Goal: Transaction & Acquisition: Purchase product/service

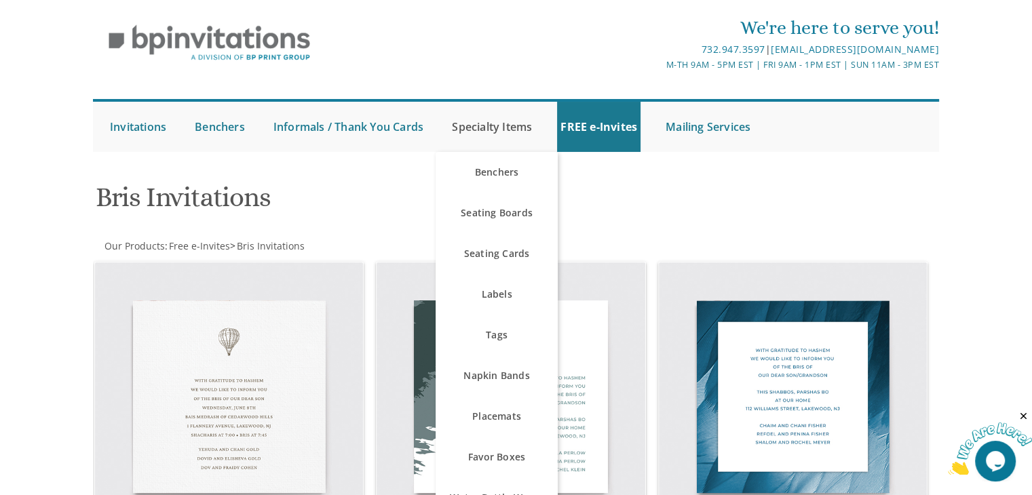
scroll to position [27, 0]
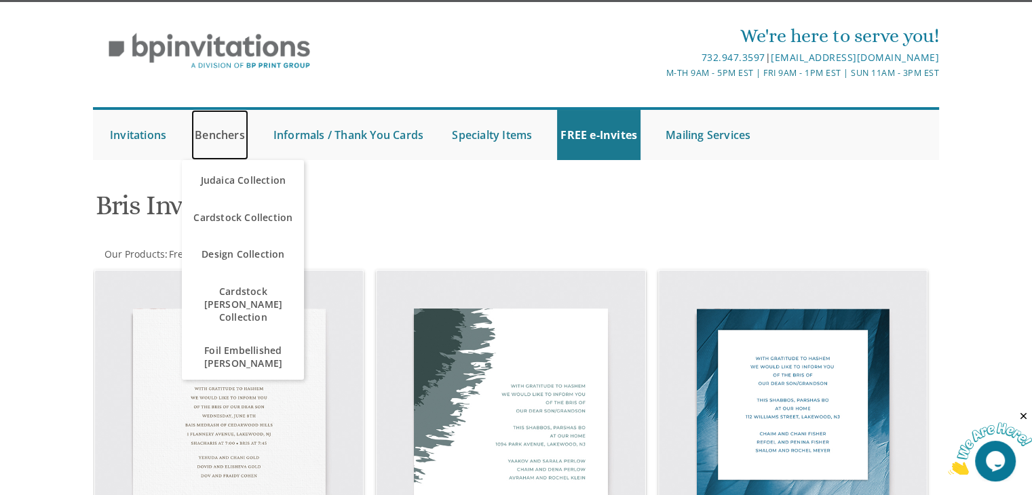
click at [227, 137] on link "Benchers" at bounding box center [219, 135] width 57 height 50
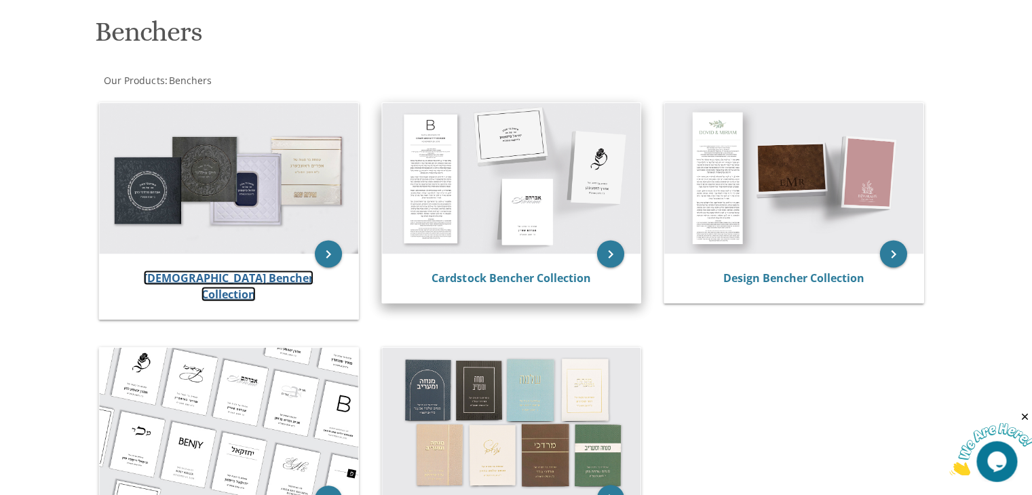
scroll to position [201, 0]
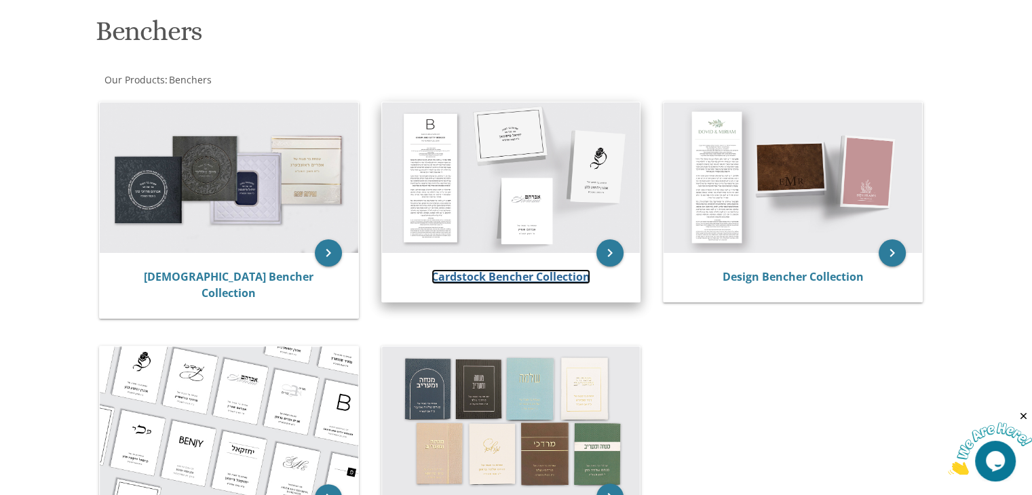
click at [503, 271] on link "Cardstock Bencher Collection" at bounding box center [510, 276] width 159 height 15
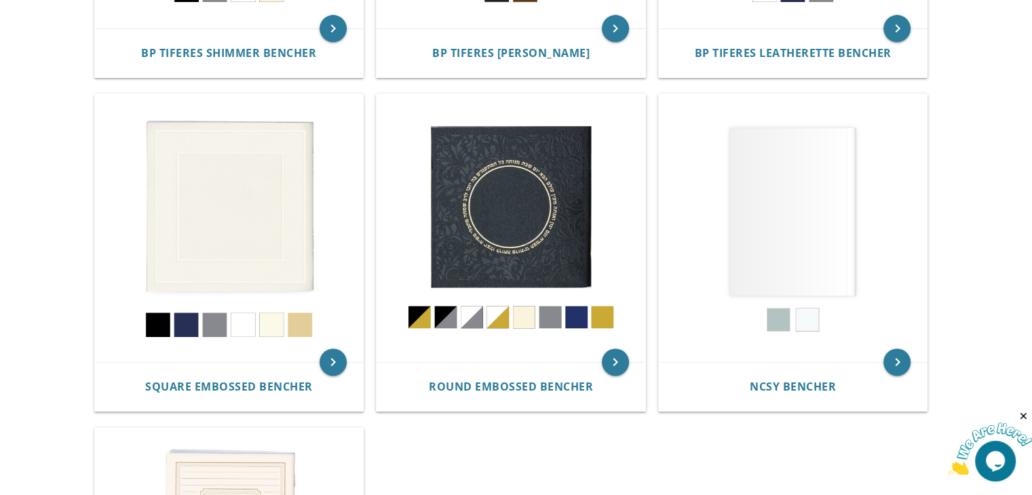
scroll to position [551, 0]
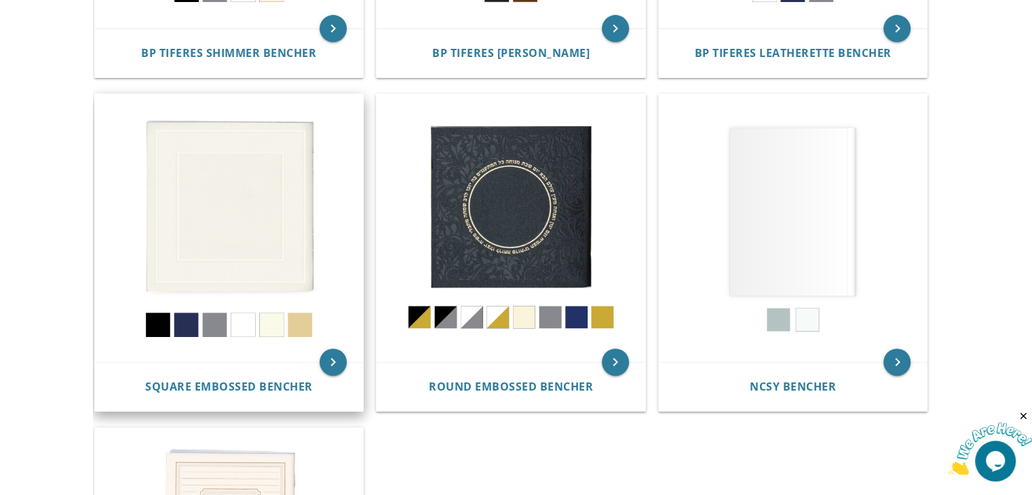
click at [249, 218] on img at bounding box center [229, 228] width 269 height 269
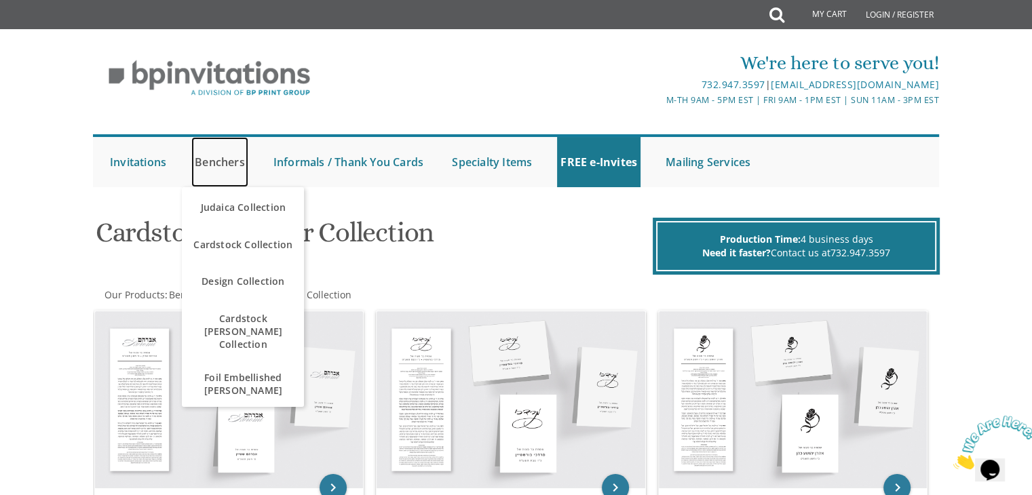
click at [216, 164] on link "Benchers" at bounding box center [219, 162] width 57 height 50
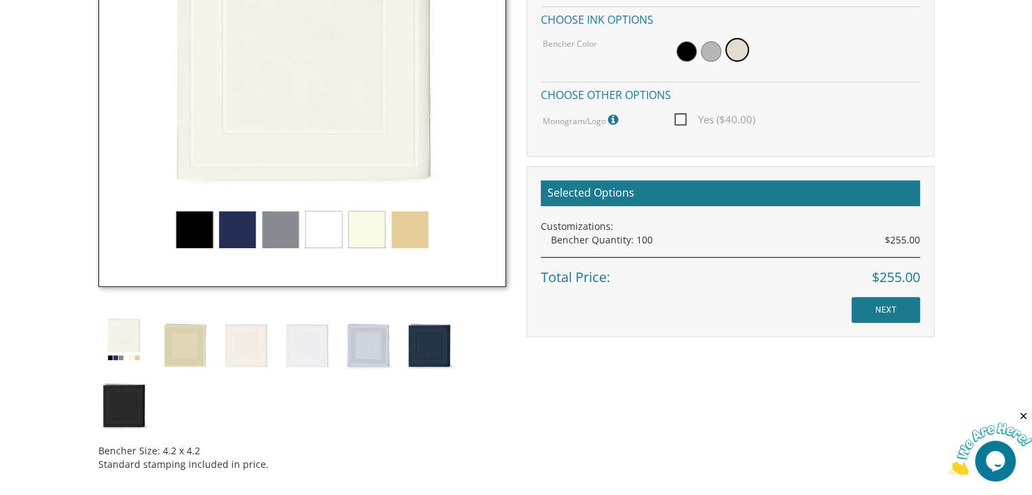
scroll to position [518, 0]
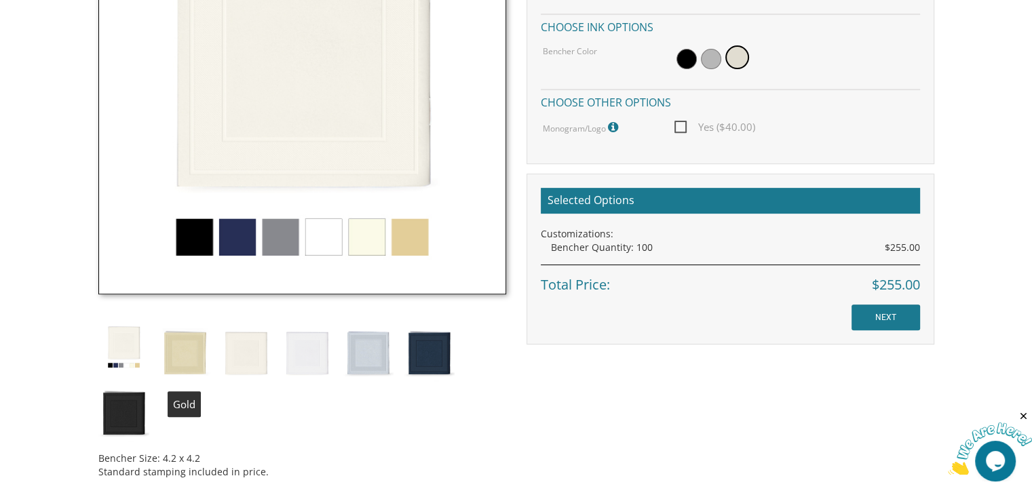
click at [181, 351] on img at bounding box center [184, 352] width 51 height 60
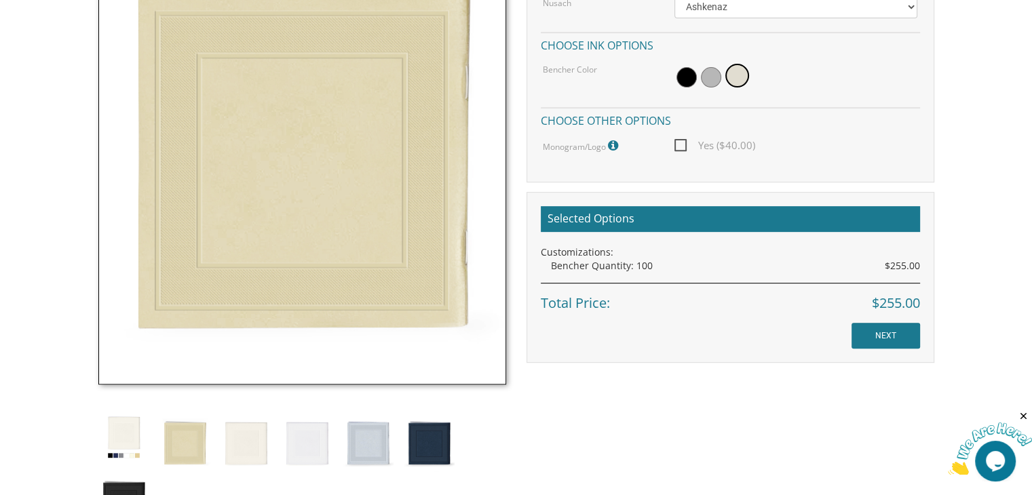
scroll to position [499, 0]
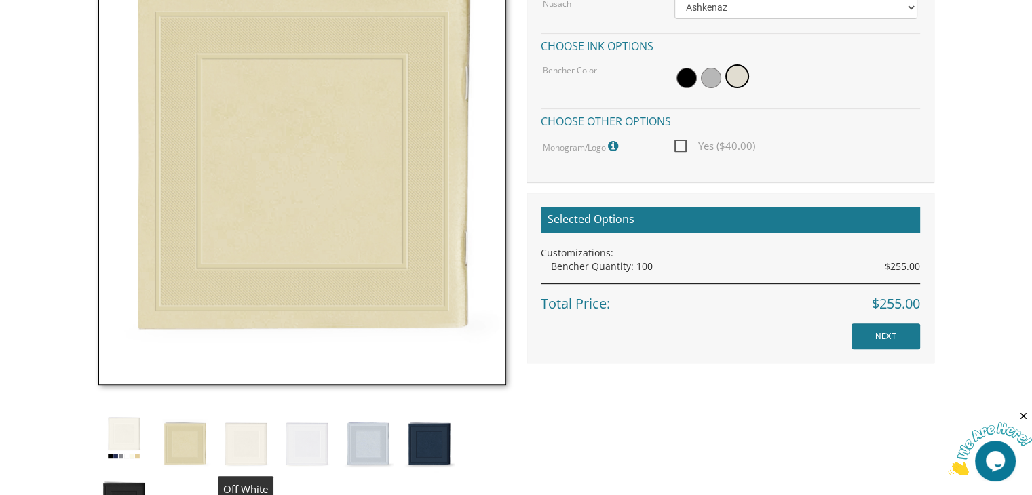
click at [252, 434] on img at bounding box center [245, 442] width 51 height 60
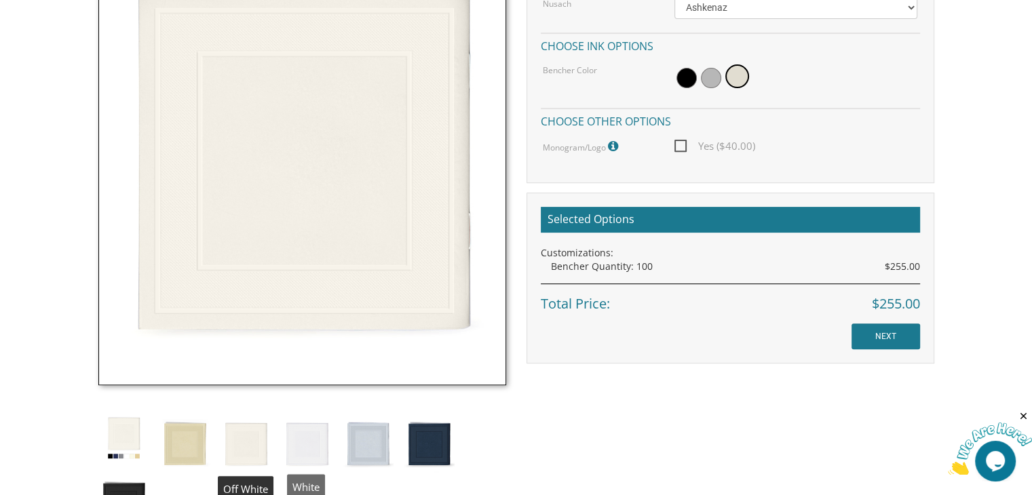
click at [303, 443] on img at bounding box center [307, 442] width 51 height 60
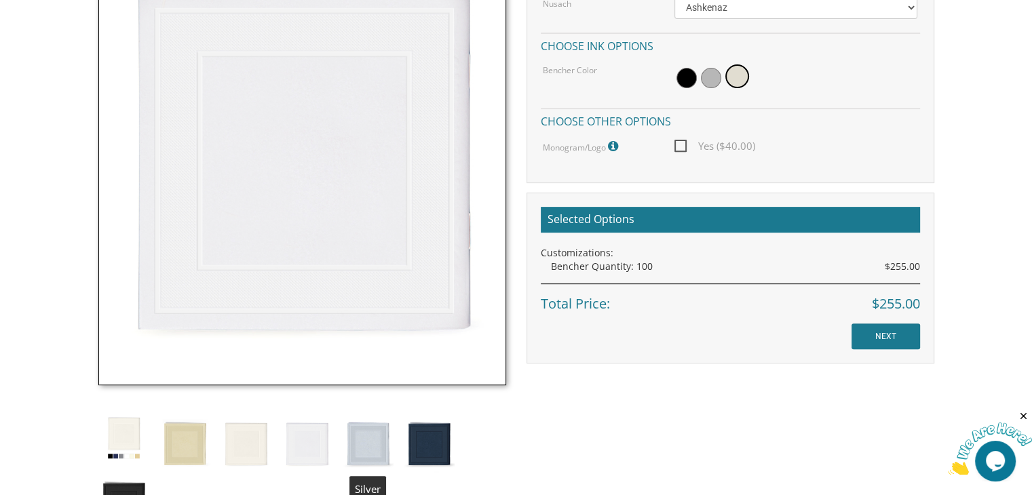
click at [361, 448] on img at bounding box center [368, 442] width 51 height 60
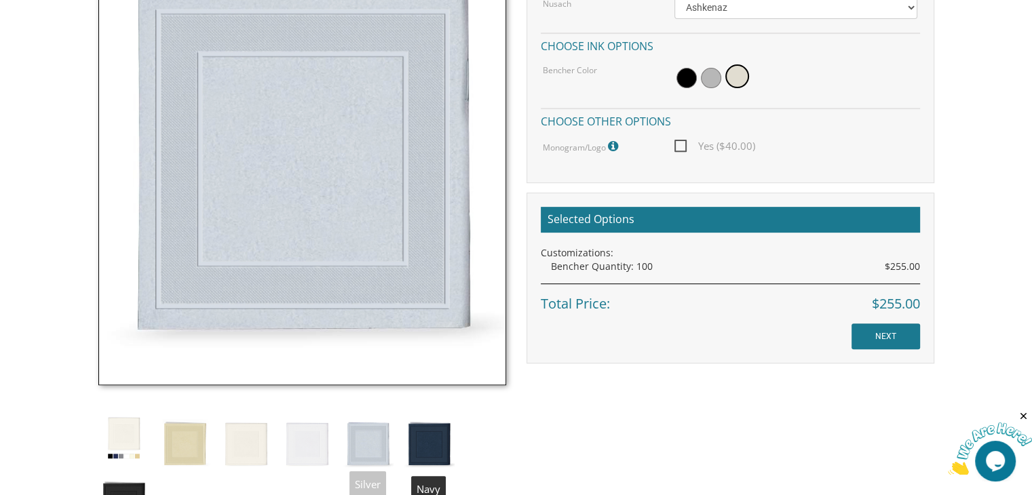
click at [428, 448] on img at bounding box center [429, 442] width 51 height 60
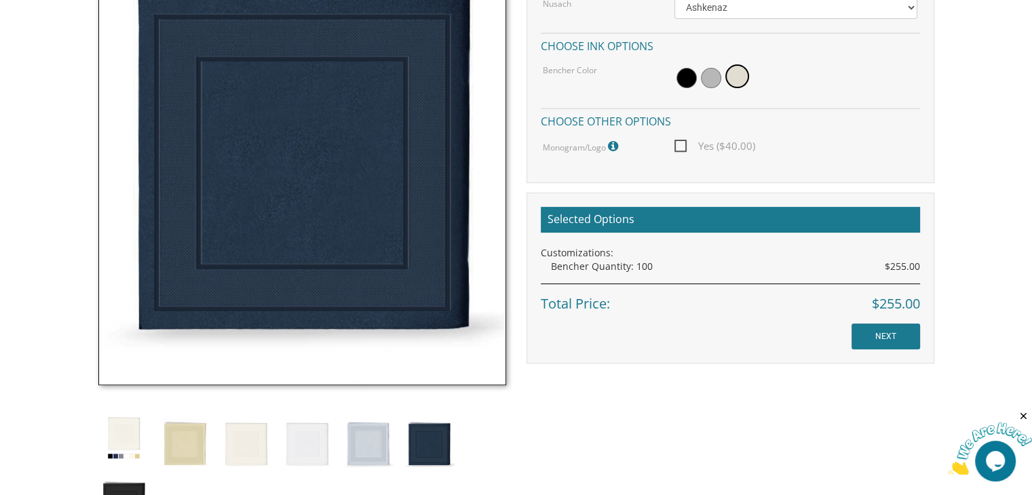
click at [109, 443] on img at bounding box center [123, 437] width 51 height 51
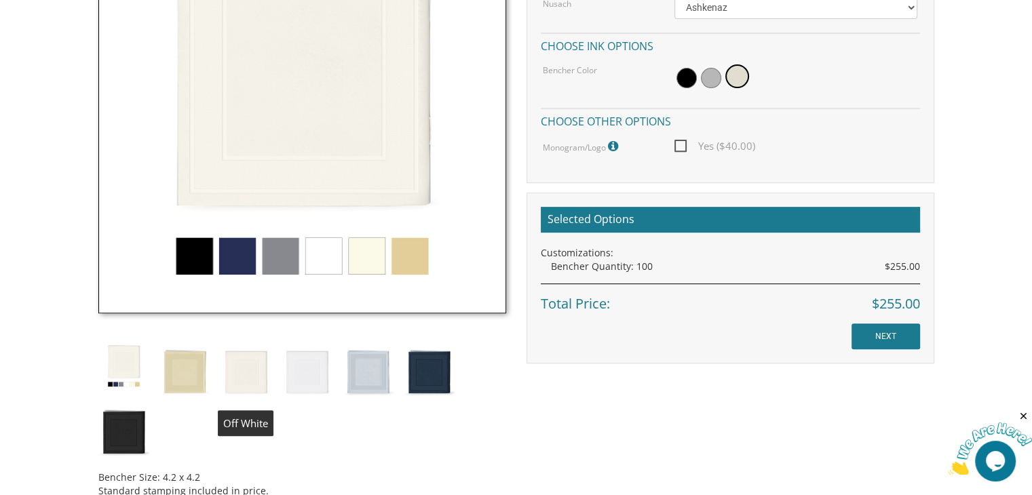
click at [248, 383] on img at bounding box center [245, 371] width 51 height 60
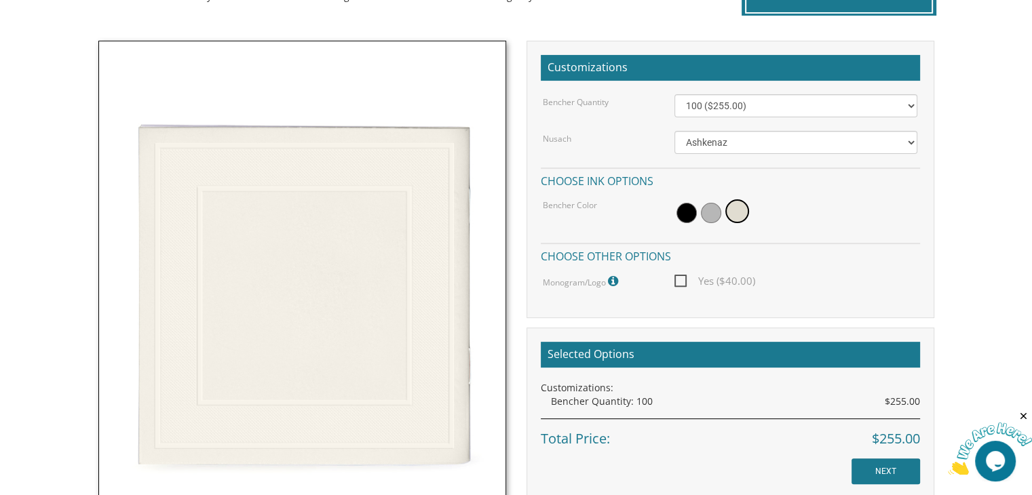
scroll to position [363, 0]
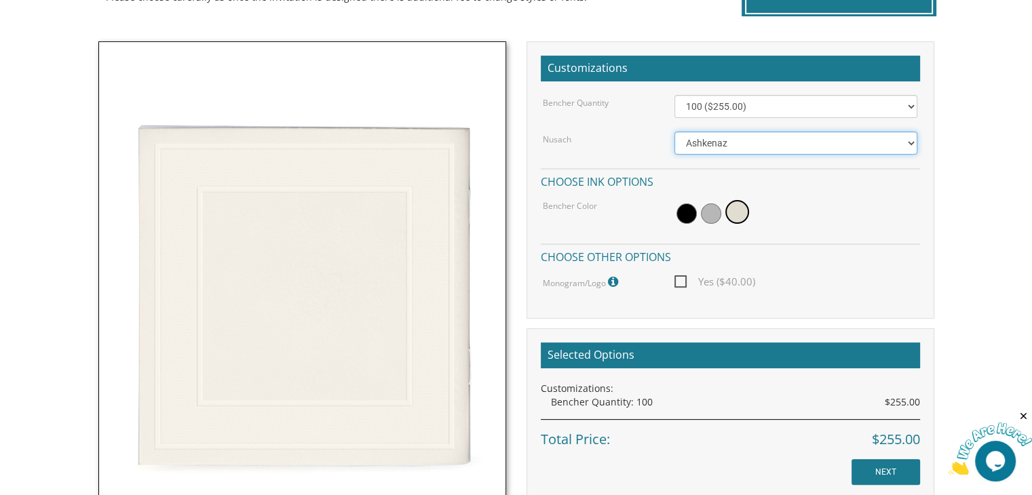
click at [708, 150] on select "Ashkenaz Edut Mizrach" at bounding box center [795, 143] width 243 height 23
click at [991, 155] on body "My Cart {{shoppingcart.totalQuantityDisplay}} Total: {{shoppingcart.subtotal}} …" at bounding box center [516, 356] width 1032 height 1438
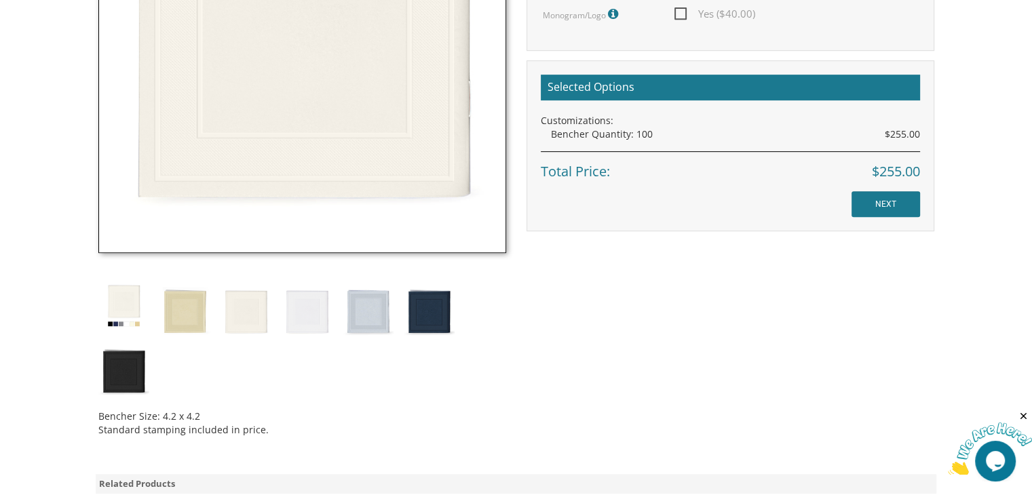
scroll to position [636, 0]
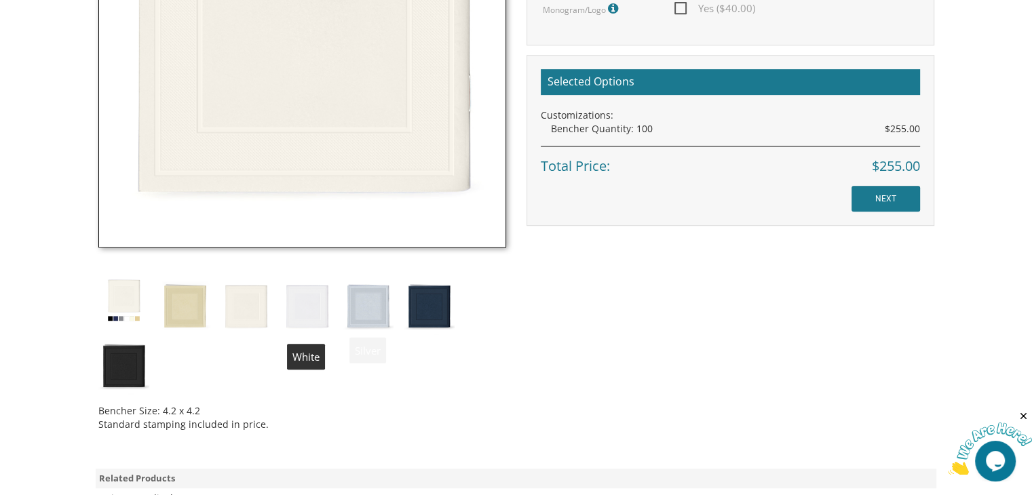
click at [305, 320] on img at bounding box center [307, 305] width 51 height 60
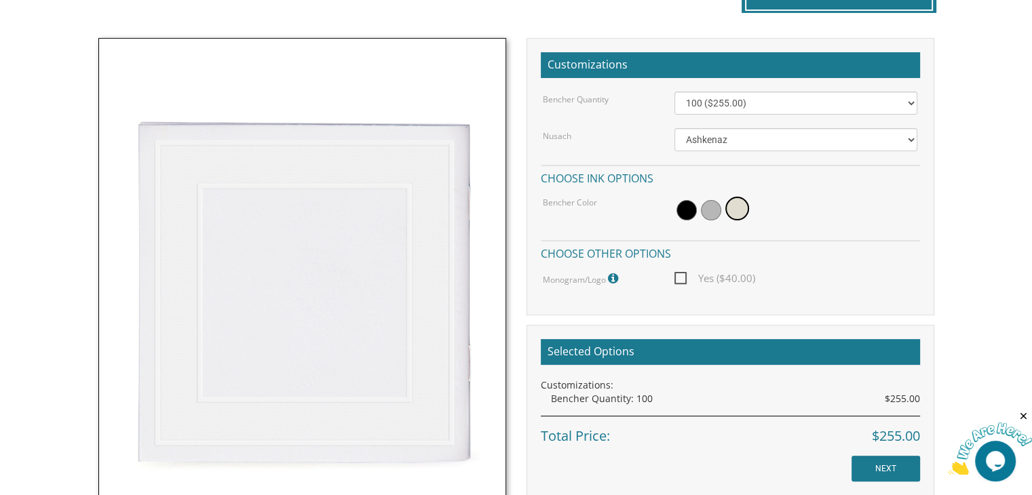
scroll to position [345, 0]
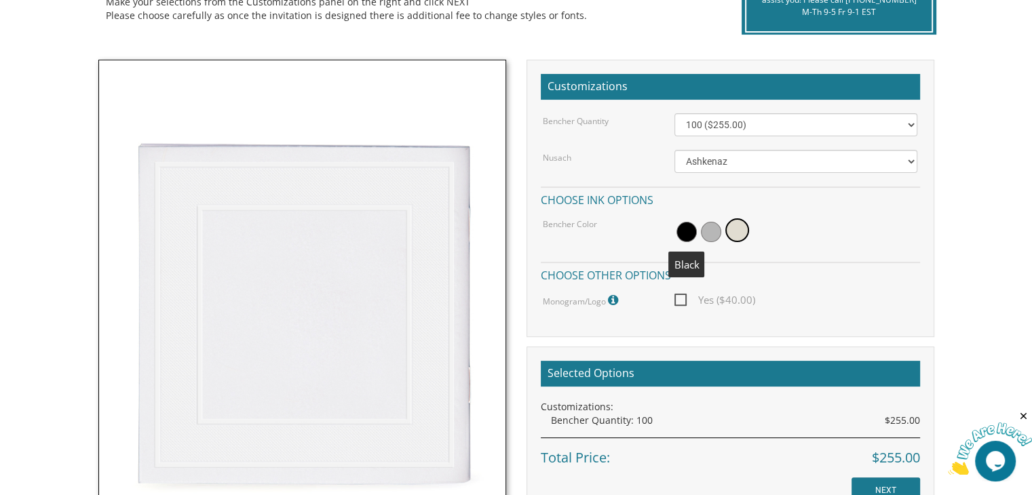
click at [688, 229] on span at bounding box center [686, 232] width 20 height 20
click at [710, 231] on span at bounding box center [714, 232] width 20 height 20
click at [742, 233] on span at bounding box center [739, 232] width 20 height 20
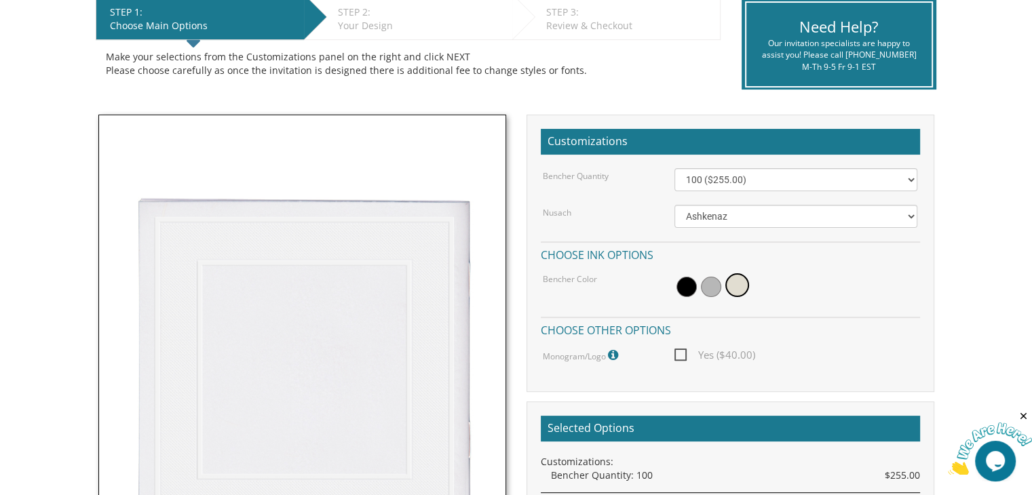
scroll to position [285, 0]
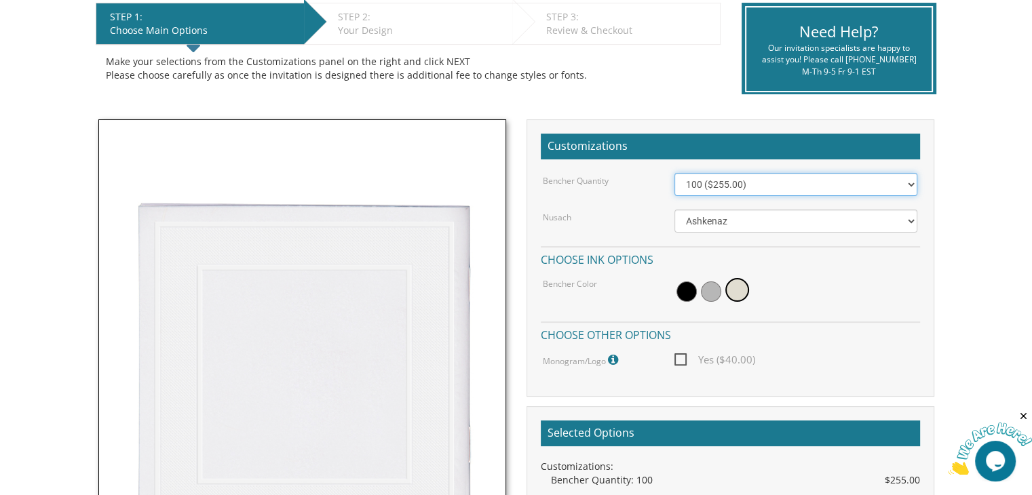
click at [776, 185] on select "100 ($255.00) 200 ($510.00) 300 ($765.00) 400 ($1,020.00) 500 ($1,275.00)" at bounding box center [795, 184] width 243 height 23
click at [986, 232] on body "My Cart {{shoppingcart.totalQuantityDisplay}} Total: {{shoppingcart.subtotal}} …" at bounding box center [516, 434] width 1032 height 1438
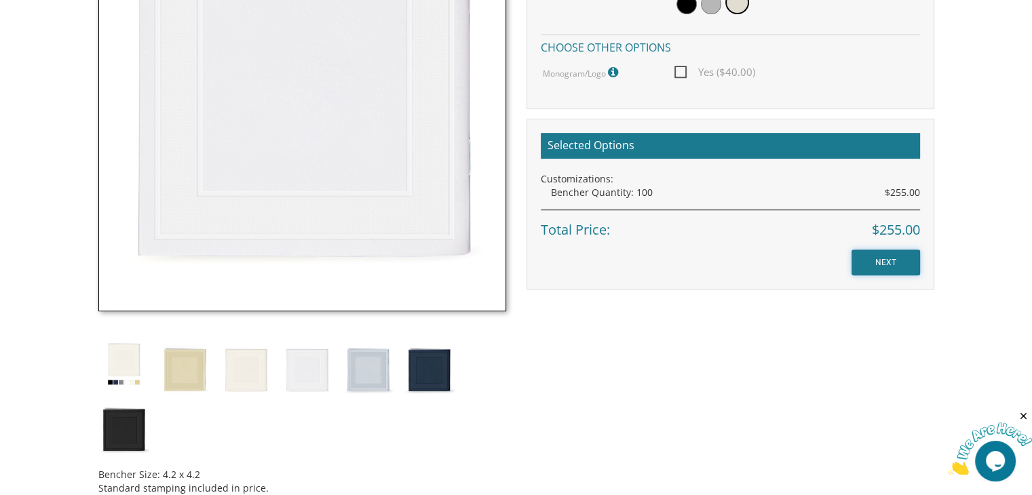
click at [893, 263] on input "NEXT" at bounding box center [885, 263] width 69 height 26
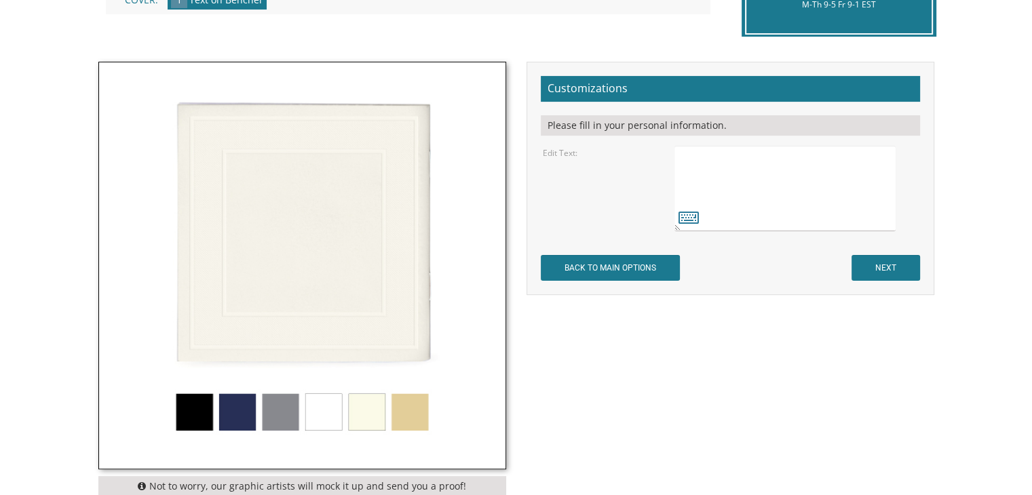
scroll to position [362, 0]
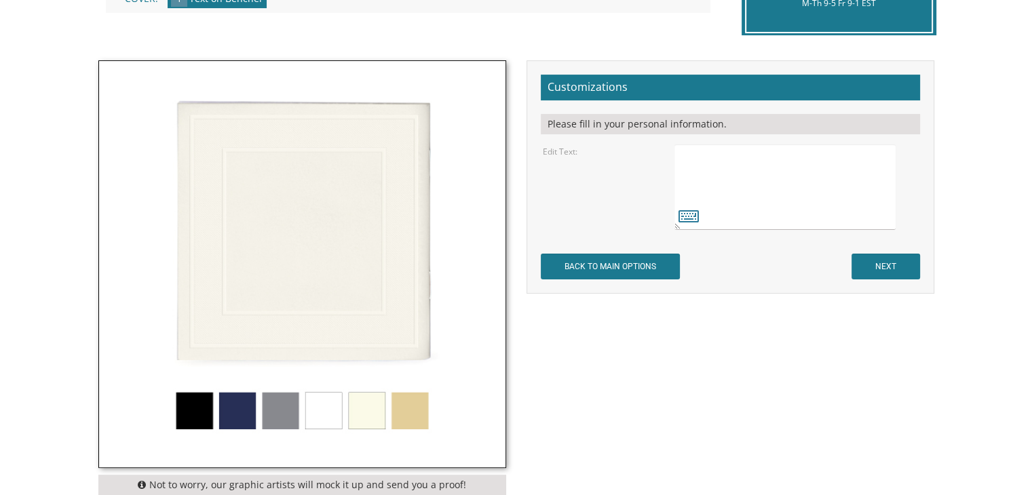
click at [773, 171] on textarea at bounding box center [784, 186] width 220 height 85
type textarea "hhh"
click at [775, 420] on div "Not to worry, our graphic artists will mock it up and send you a proof! Customi…" at bounding box center [516, 281] width 856 height 442
click at [818, 188] on textarea at bounding box center [784, 186] width 220 height 85
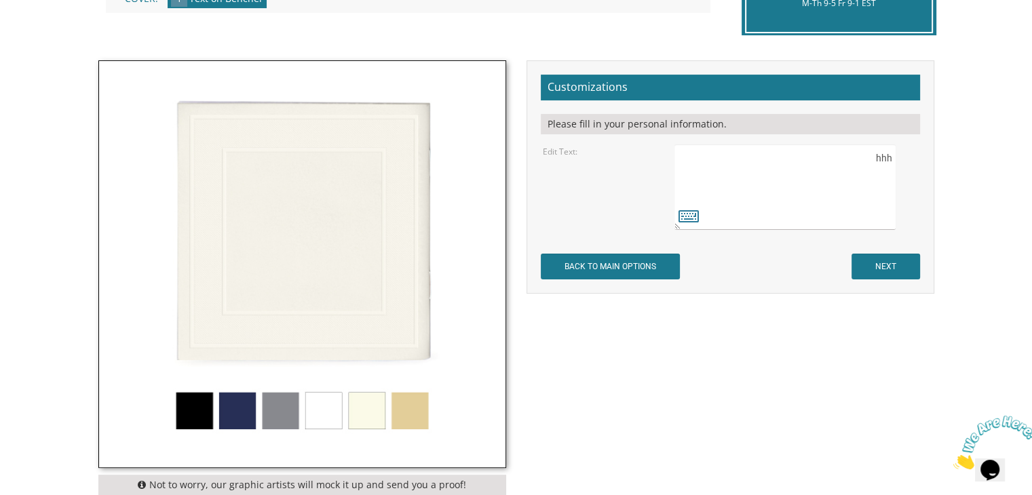
drag, startPoint x: 818, startPoint y: 188, endPoint x: 849, endPoint y: 180, distance: 32.2
click at [849, 180] on textarea at bounding box center [784, 186] width 220 height 85
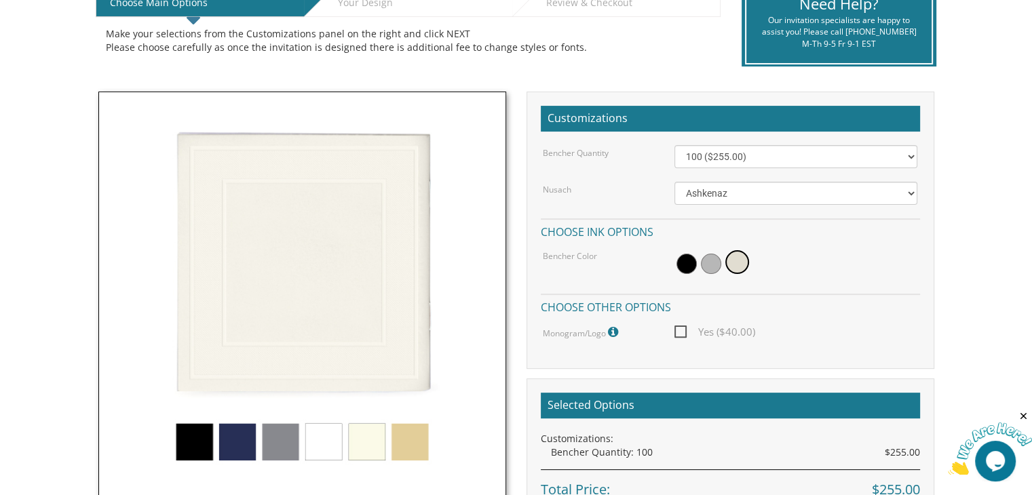
scroll to position [288, 0]
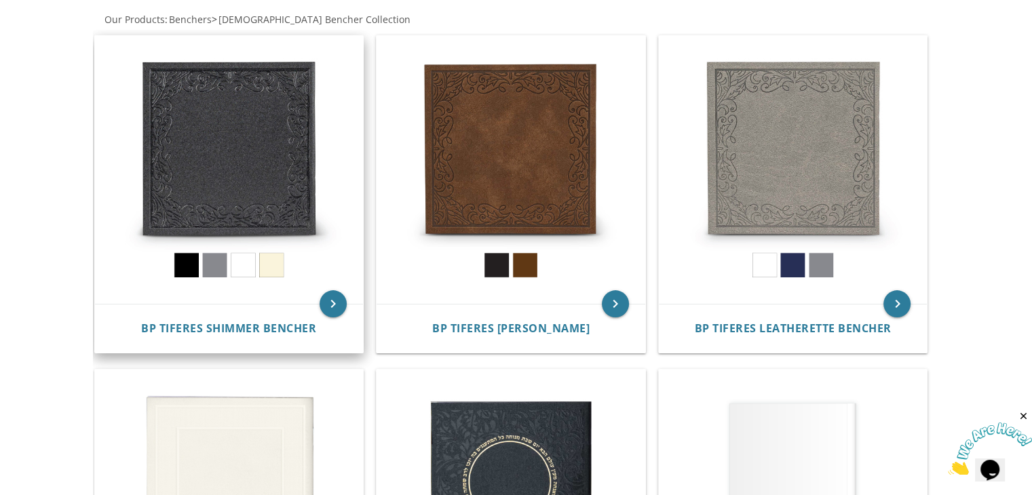
scroll to position [284, 0]
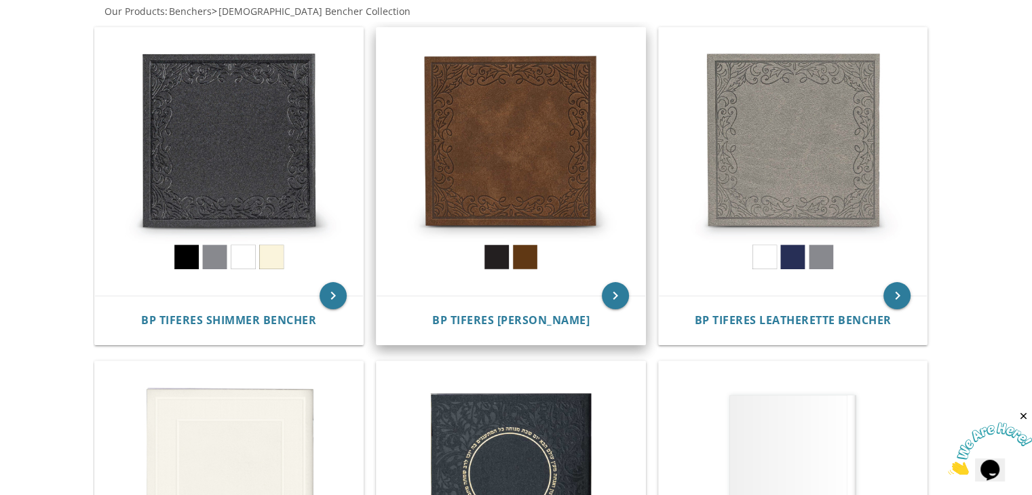
click at [521, 163] on img at bounding box center [510, 162] width 269 height 269
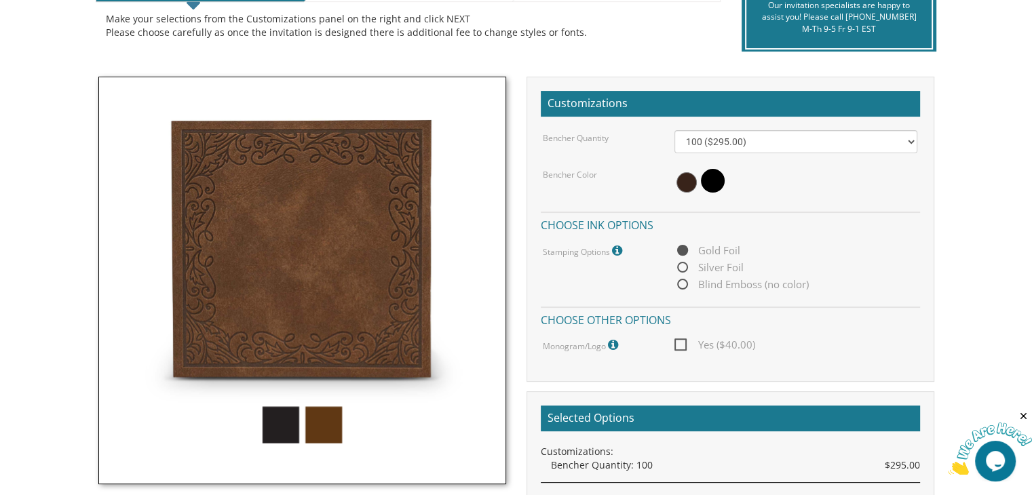
scroll to position [328, 0]
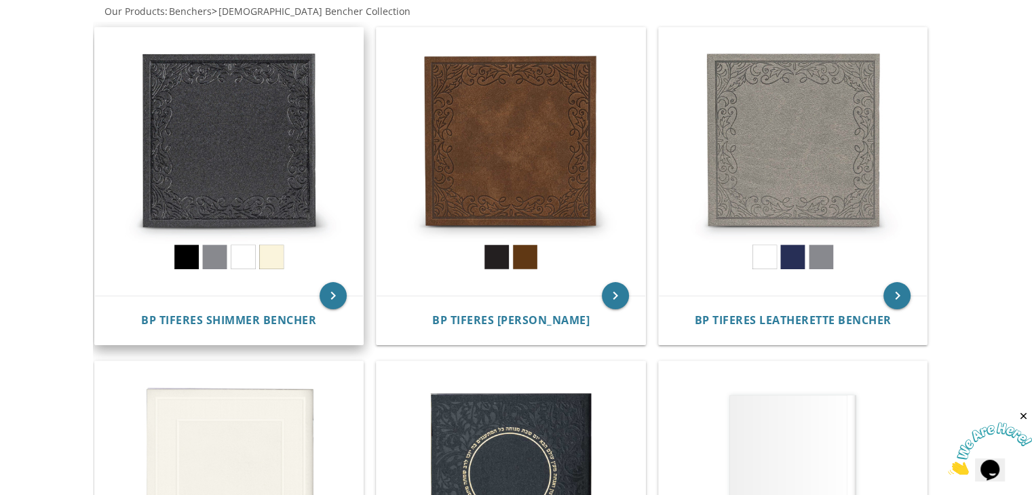
click at [276, 195] on img at bounding box center [229, 162] width 269 height 269
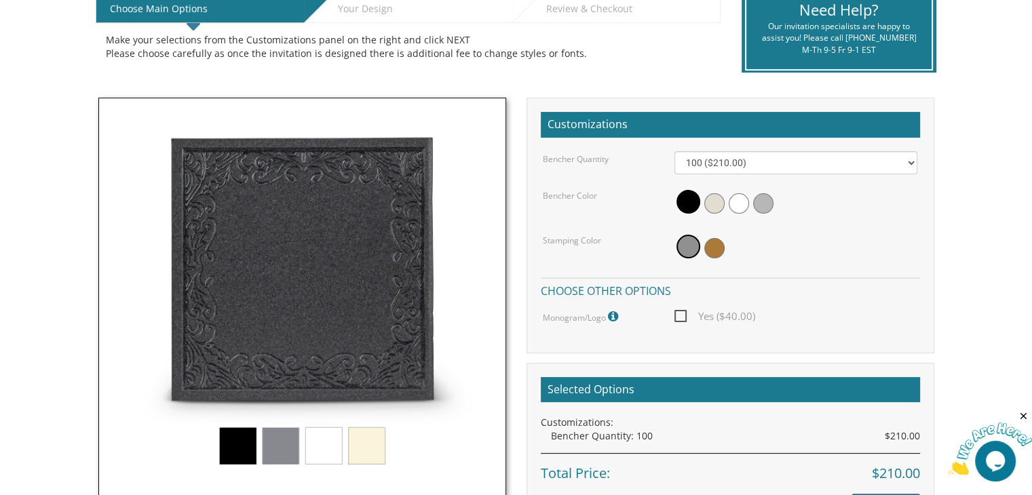
scroll to position [307, 0]
click at [741, 197] on span at bounding box center [739, 203] width 20 height 20
click at [324, 450] on img at bounding box center [302, 302] width 408 height 408
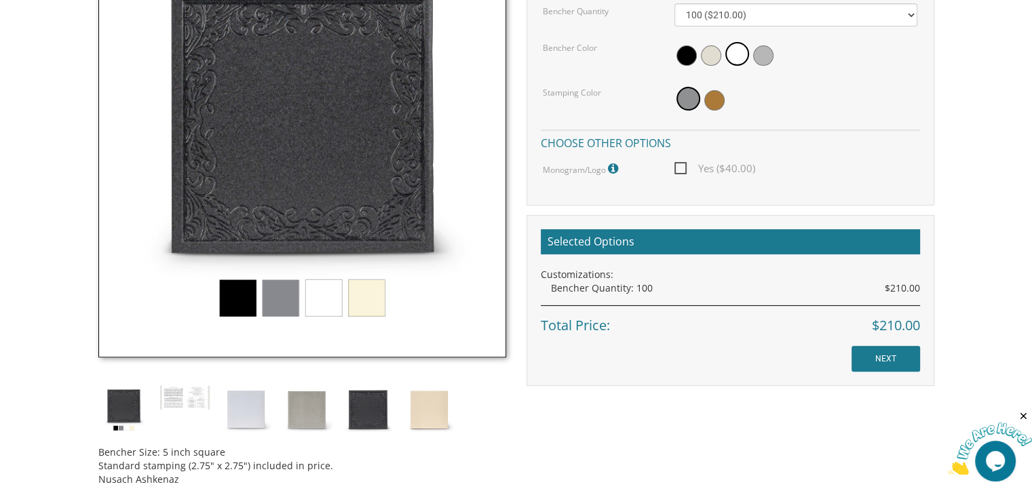
scroll to position [453, 0]
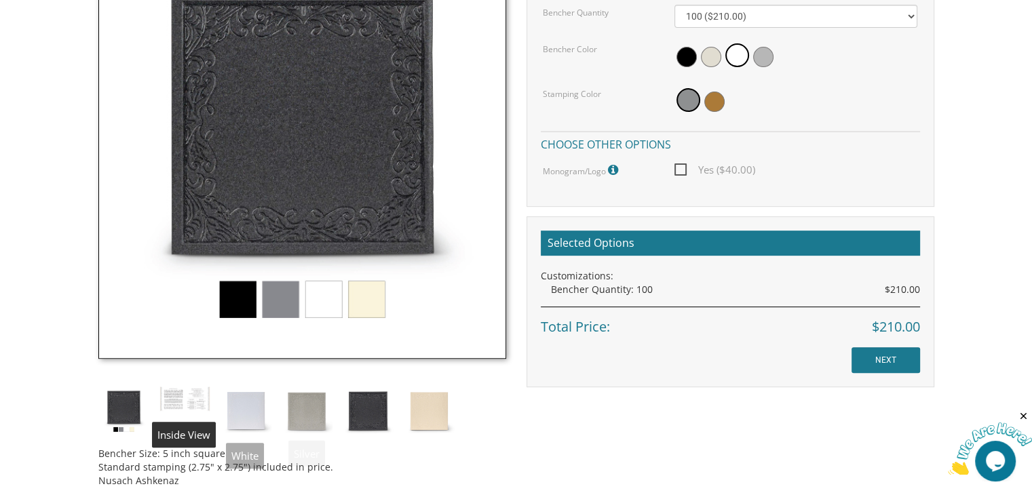
click at [187, 393] on img at bounding box center [184, 399] width 51 height 26
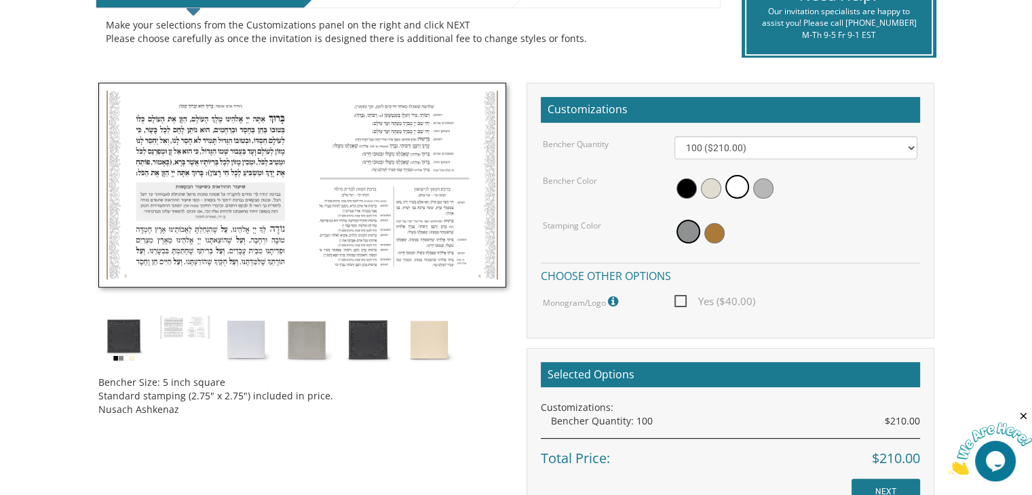
scroll to position [320, 0]
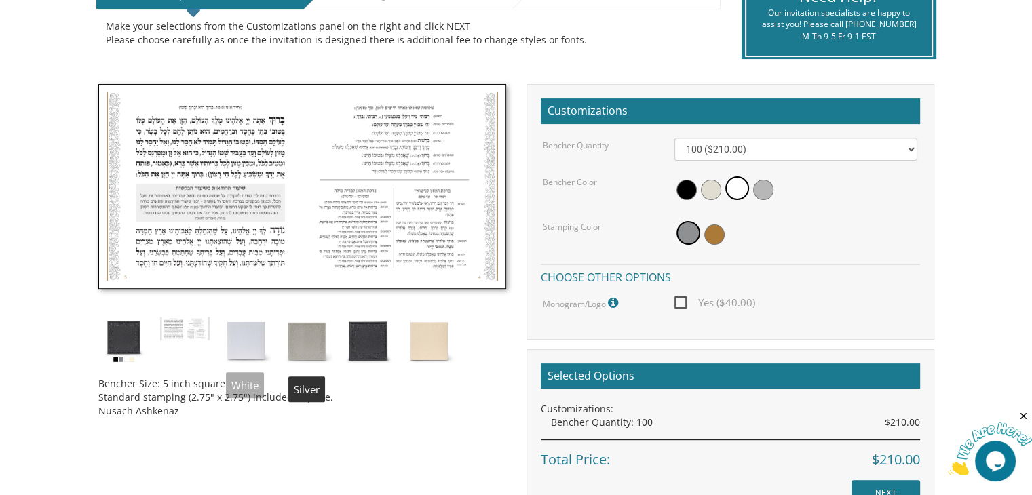
click at [282, 336] on img at bounding box center [307, 341] width 51 height 51
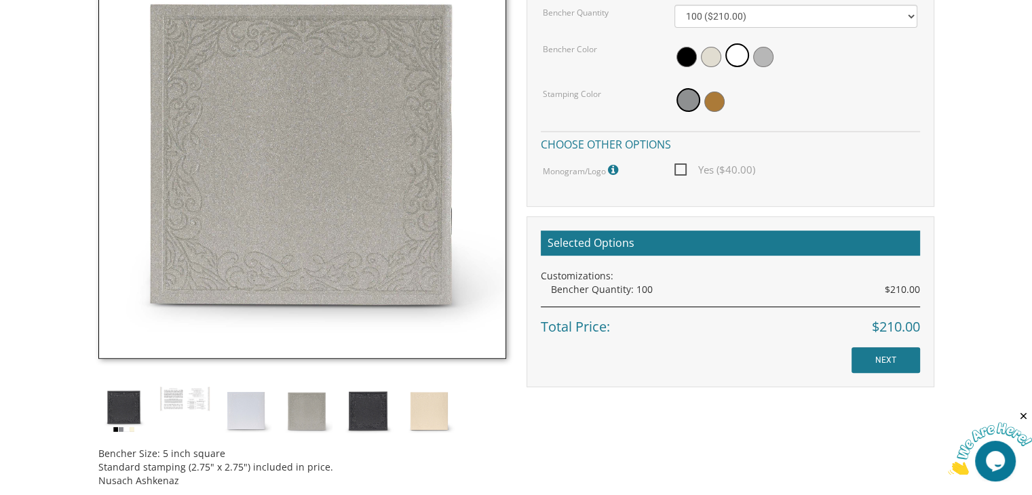
scroll to position [456, 0]
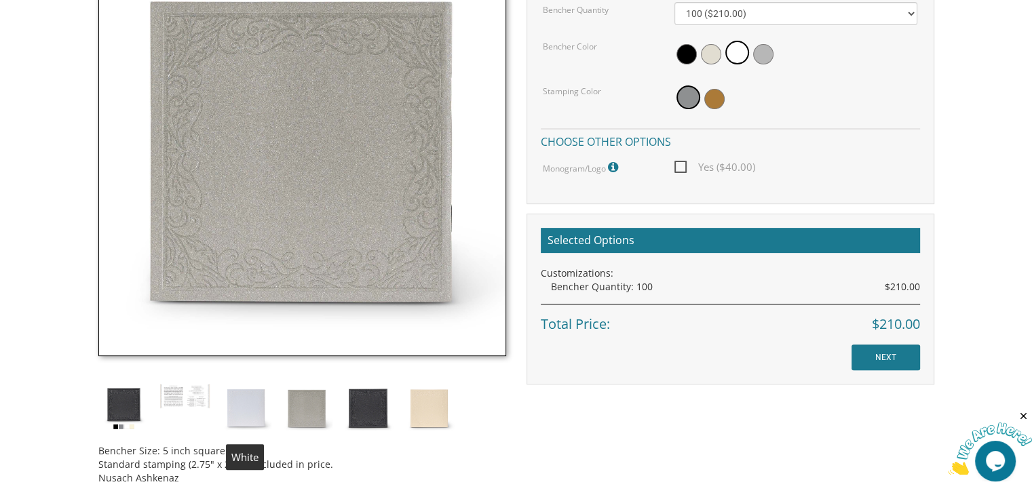
click at [263, 417] on img at bounding box center [245, 408] width 51 height 51
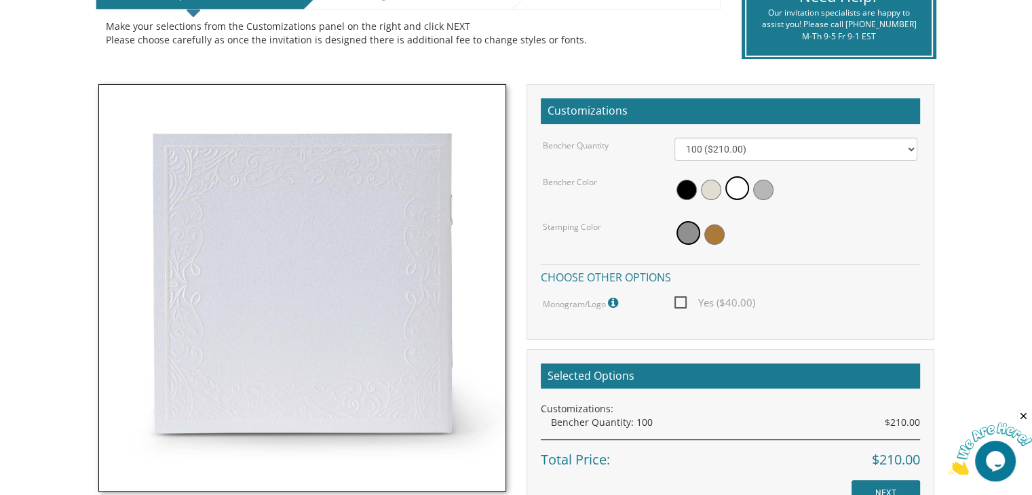
scroll to position [0, 0]
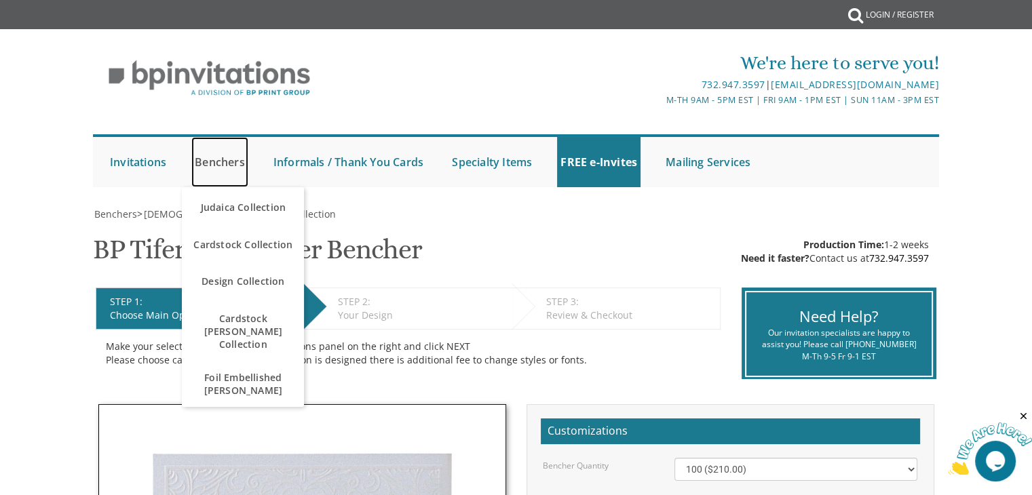
click at [217, 167] on link "Benchers" at bounding box center [219, 162] width 57 height 50
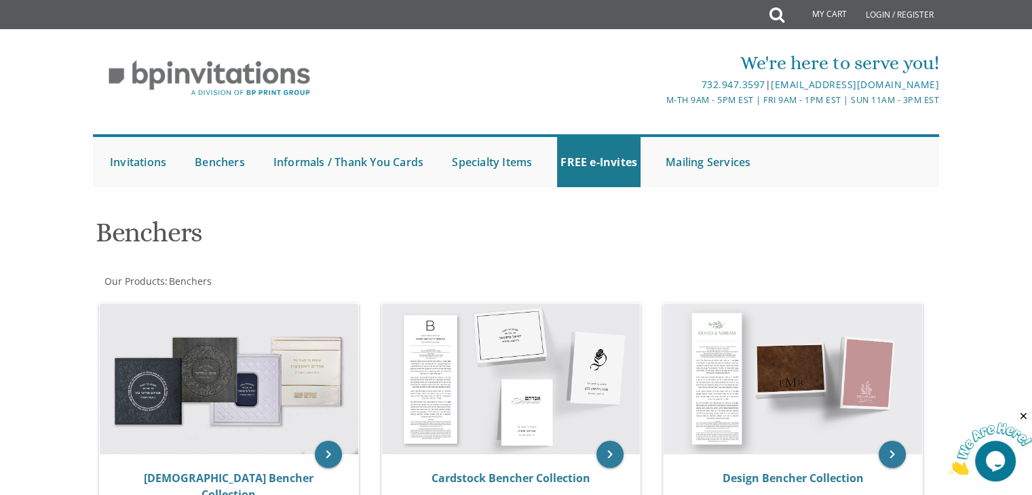
scroll to position [322, 0]
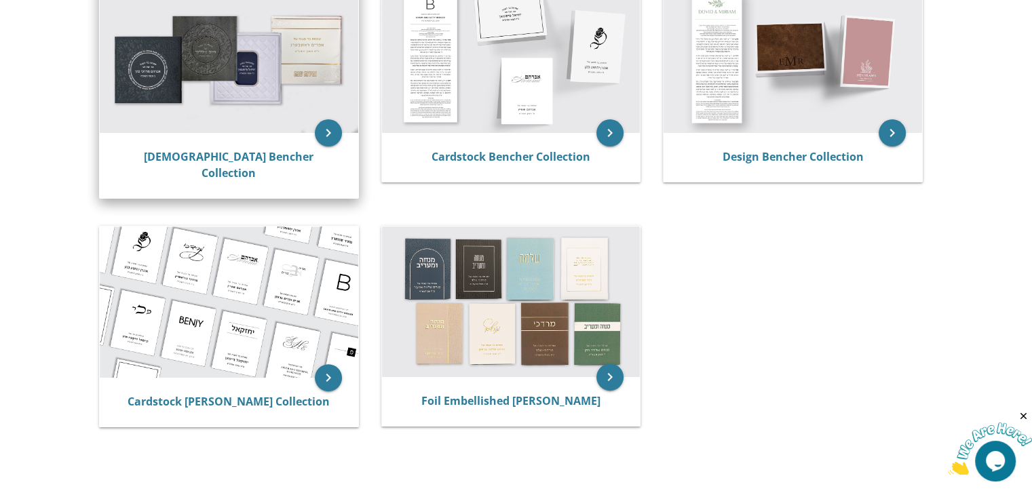
click at [284, 130] on img at bounding box center [229, 57] width 258 height 151
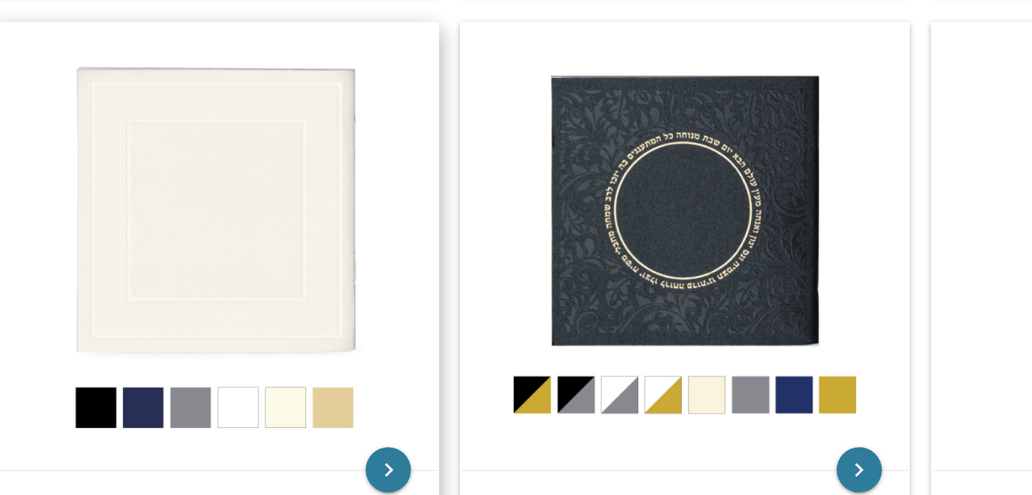
scroll to position [531, 0]
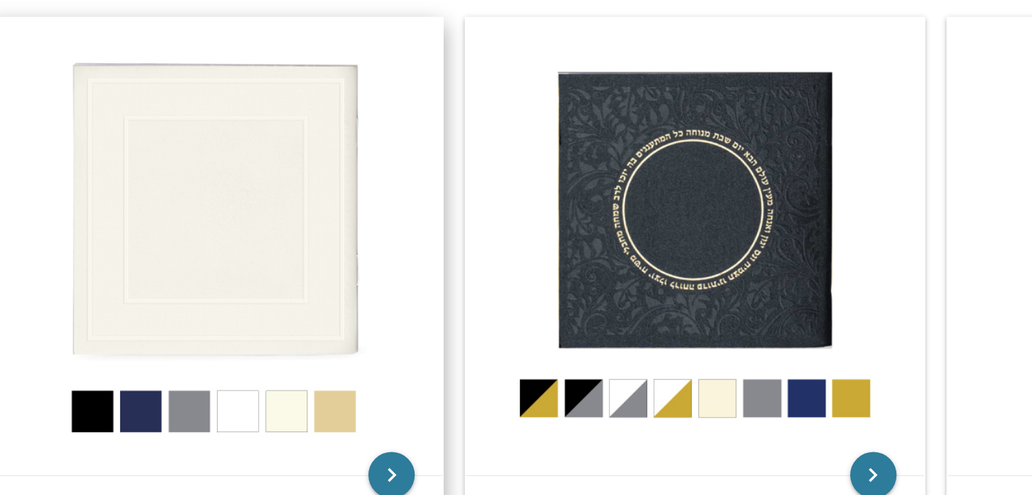
click at [250, 250] on img at bounding box center [229, 248] width 269 height 269
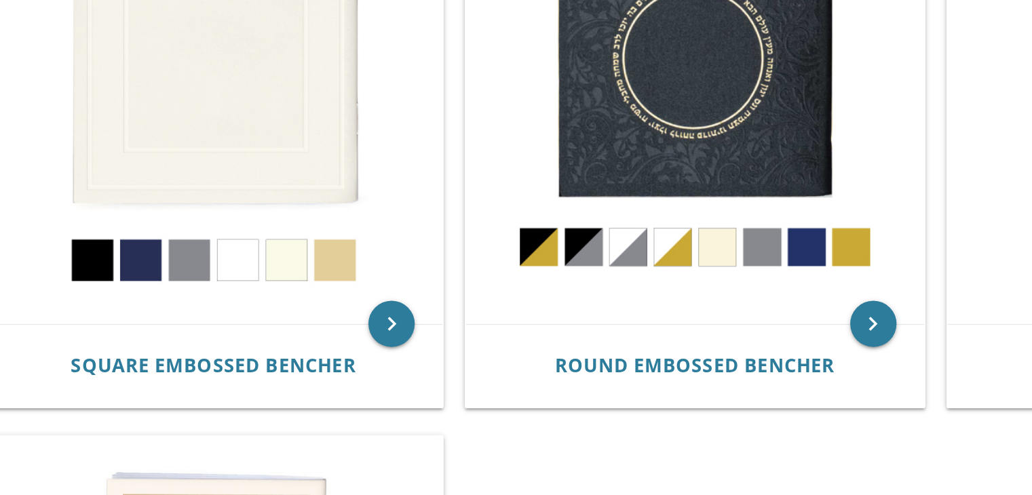
scroll to position [530, 0]
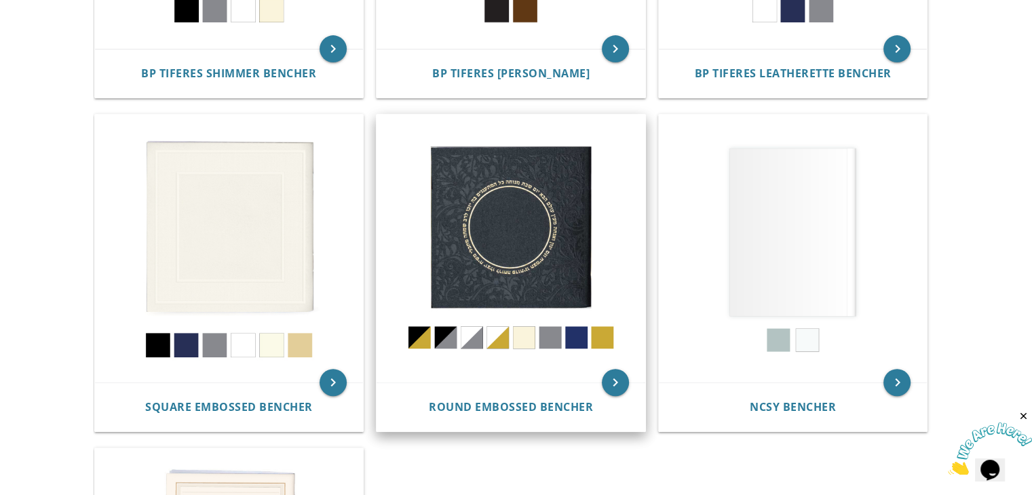
click at [539, 238] on img at bounding box center [510, 249] width 269 height 269
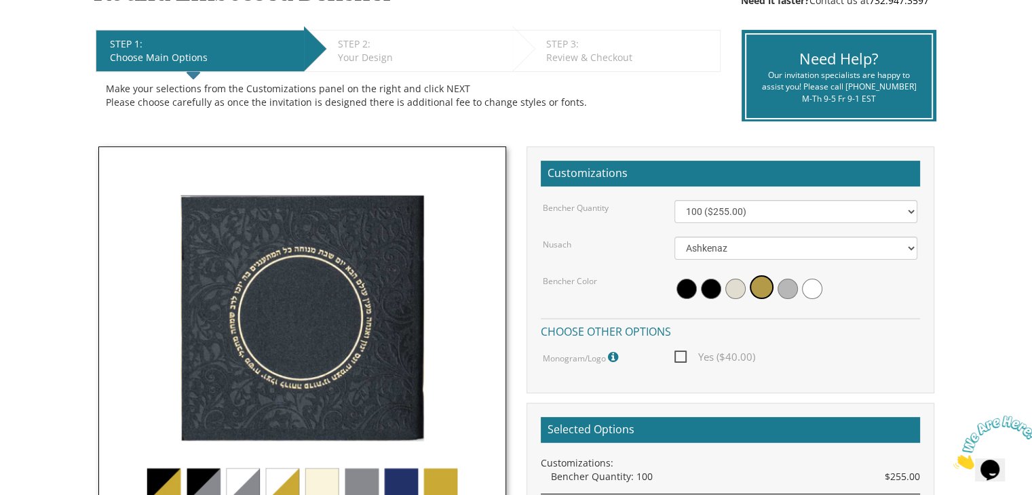
scroll to position [258, 0]
click at [811, 277] on div at bounding box center [795, 288] width 243 height 31
click at [811, 282] on span at bounding box center [812, 289] width 20 height 20
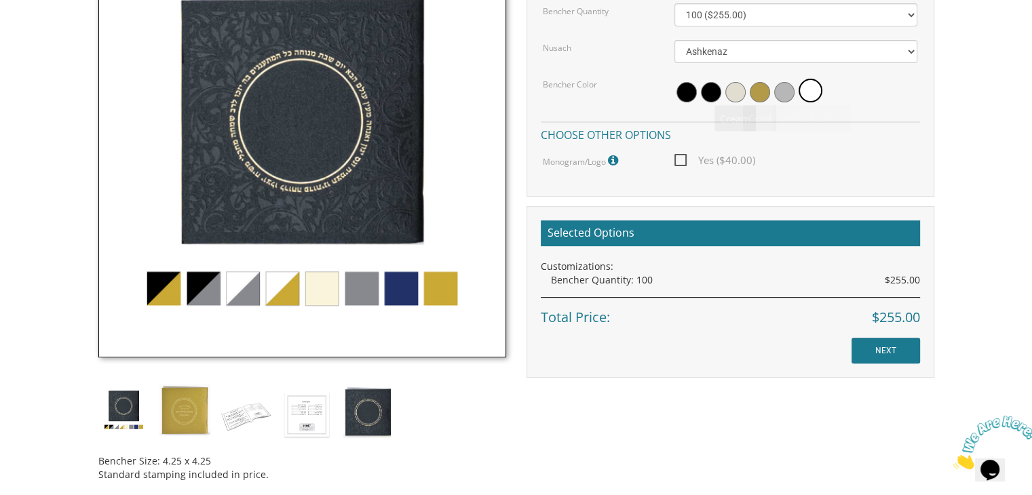
scroll to position [460, 0]
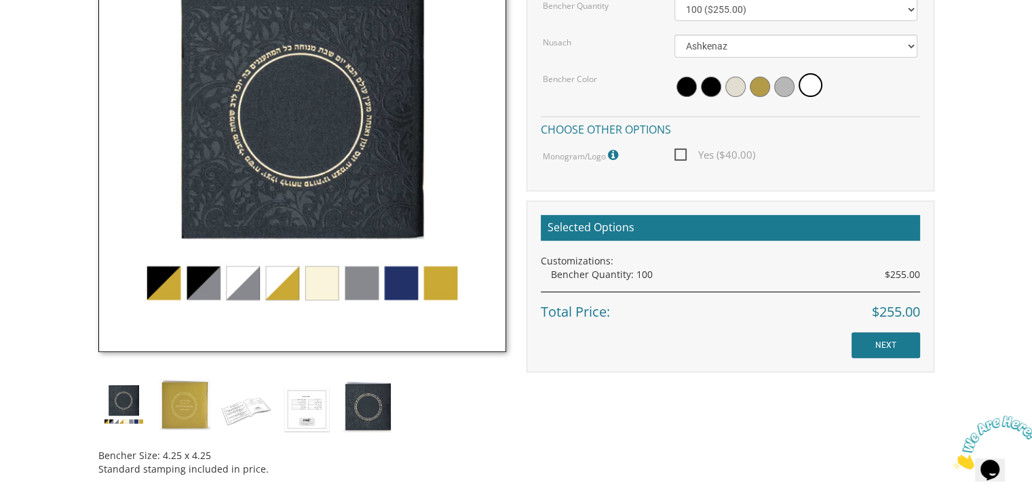
click at [240, 296] on img at bounding box center [302, 148] width 408 height 408
click at [181, 412] on img at bounding box center [184, 404] width 51 height 51
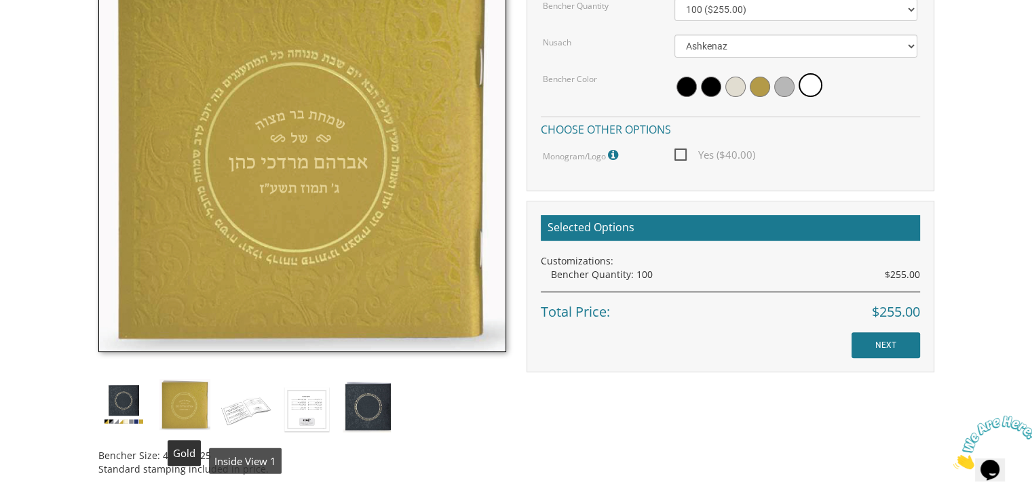
click at [230, 410] on img at bounding box center [245, 409] width 51 height 60
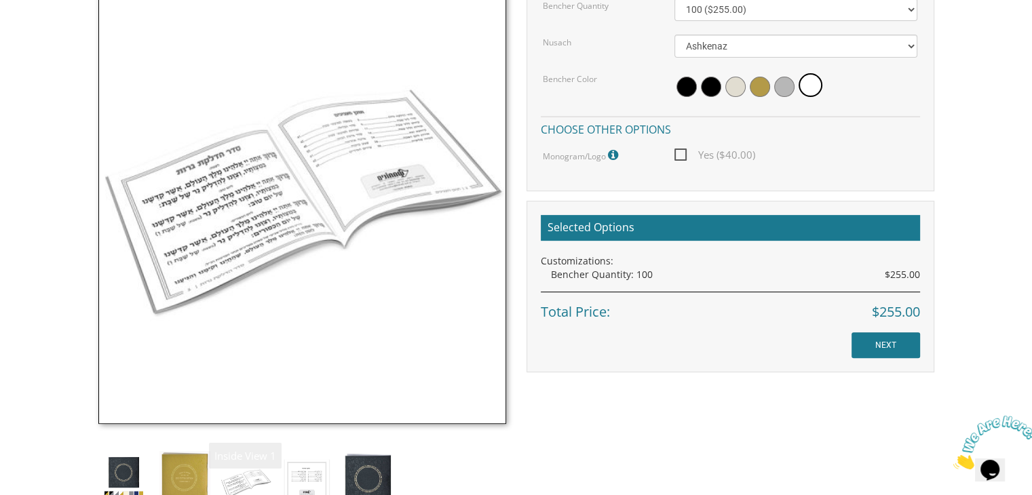
click at [285, 404] on img at bounding box center [302, 184] width 408 height 480
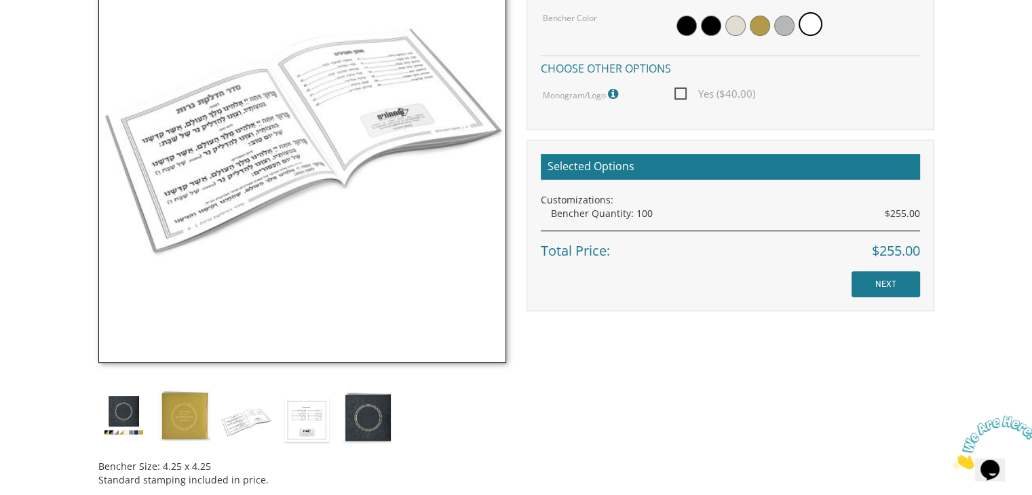
scroll to position [524, 0]
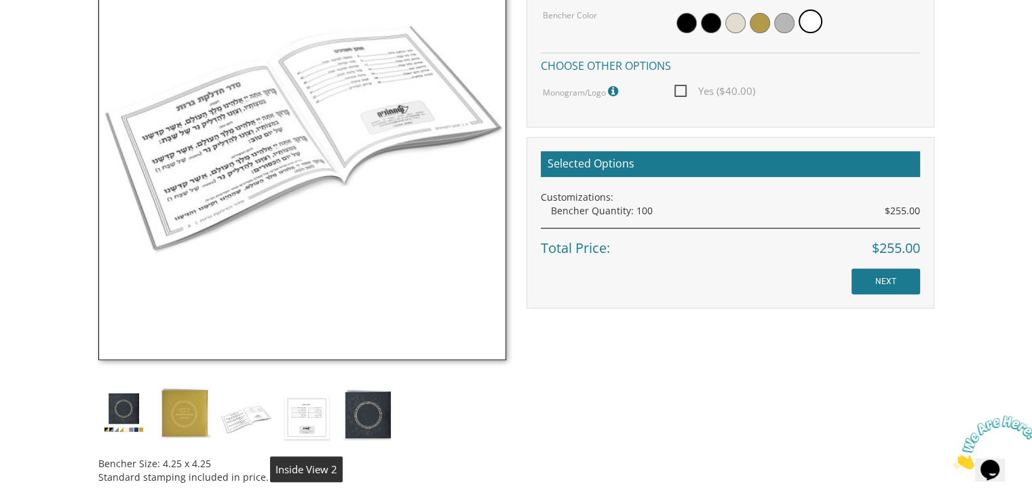
click at [315, 428] on img at bounding box center [307, 417] width 51 height 60
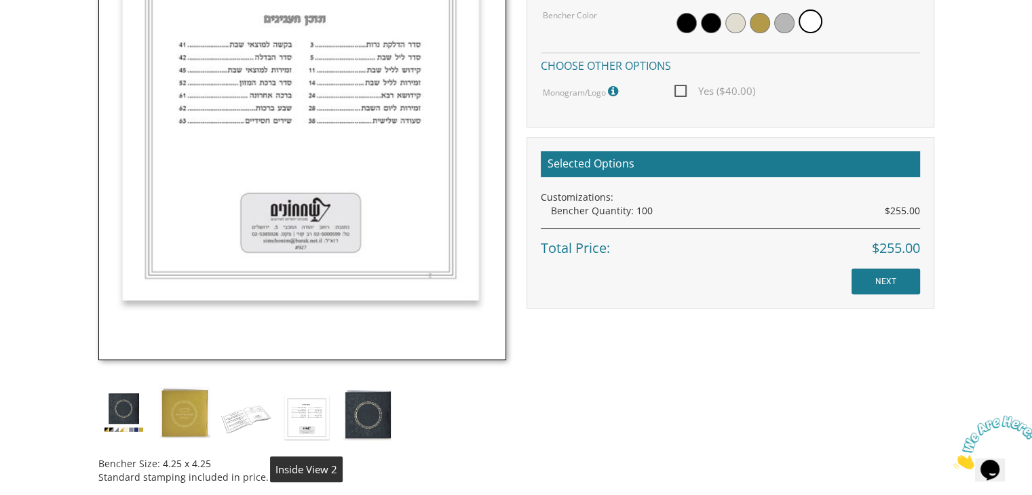
click at [362, 426] on img at bounding box center [368, 414] width 51 height 54
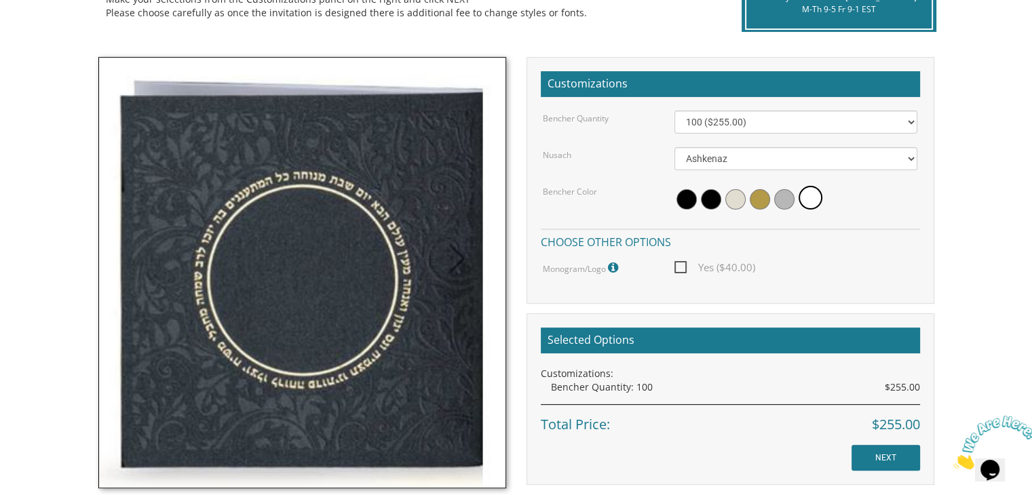
scroll to position [334, 0]
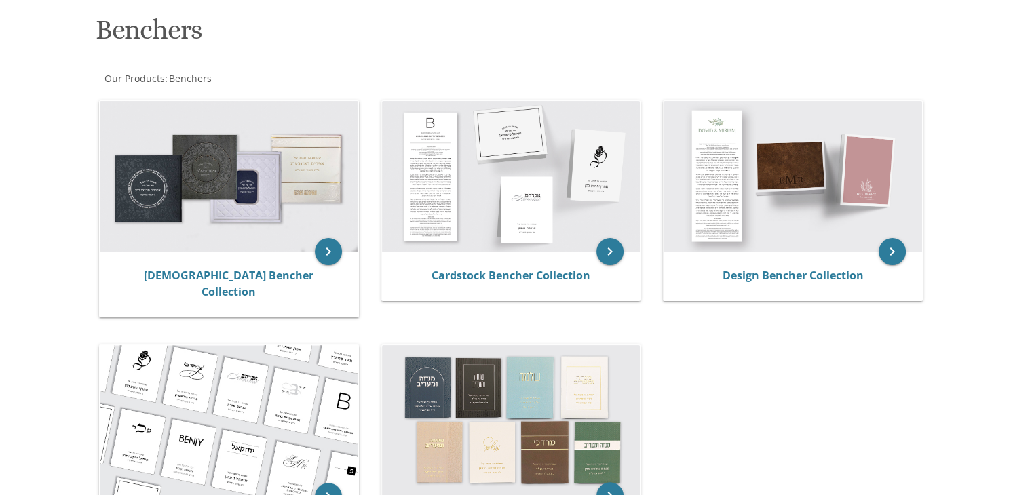
scroll to position [204, 0]
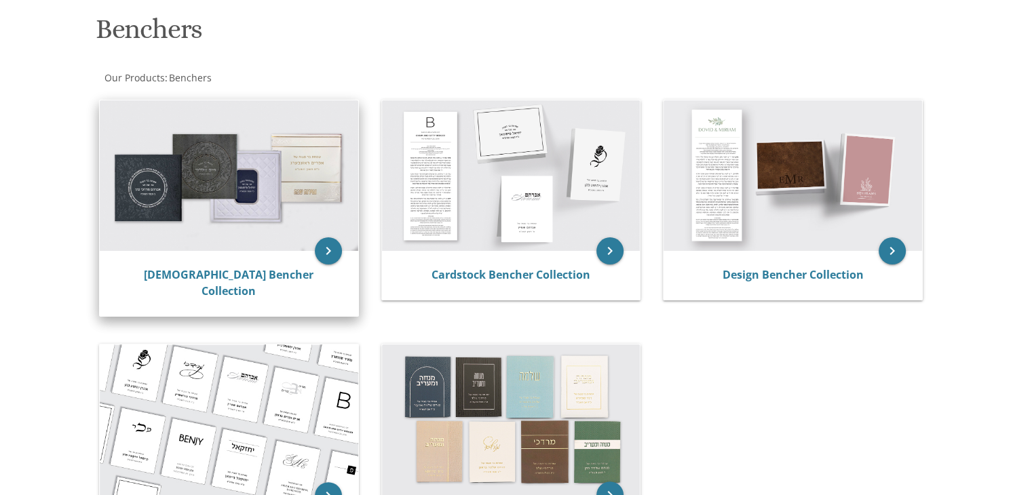
click at [204, 210] on img at bounding box center [229, 175] width 258 height 151
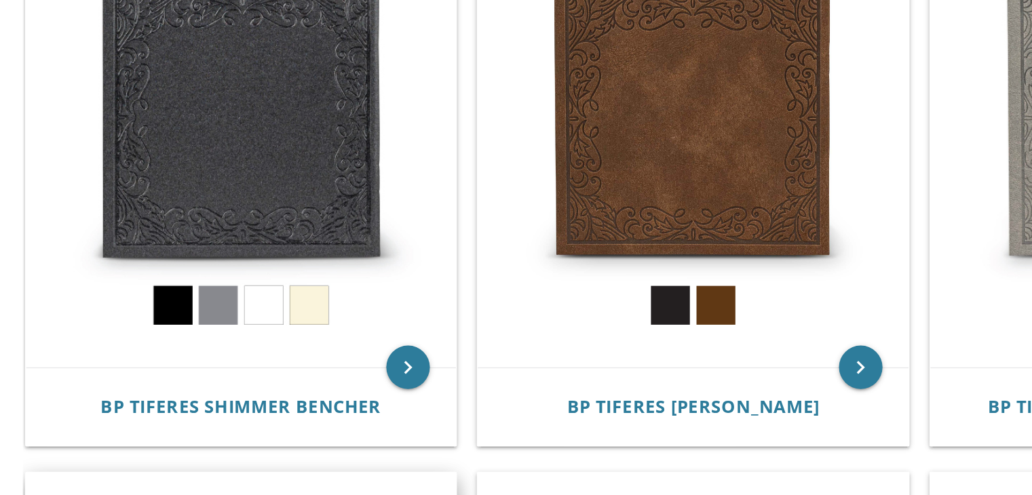
scroll to position [349, 0]
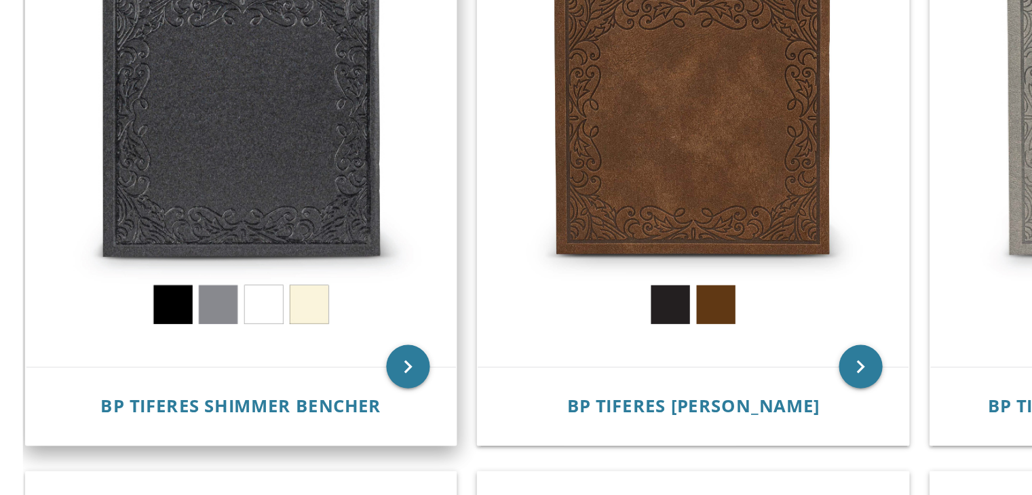
click at [244, 196] on img at bounding box center [229, 95] width 269 height 269
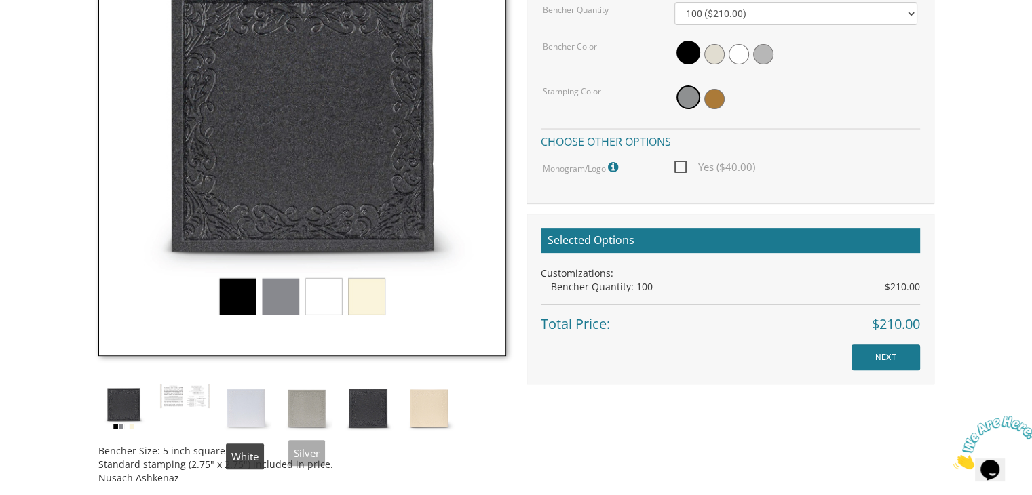
click at [231, 412] on img at bounding box center [245, 408] width 51 height 51
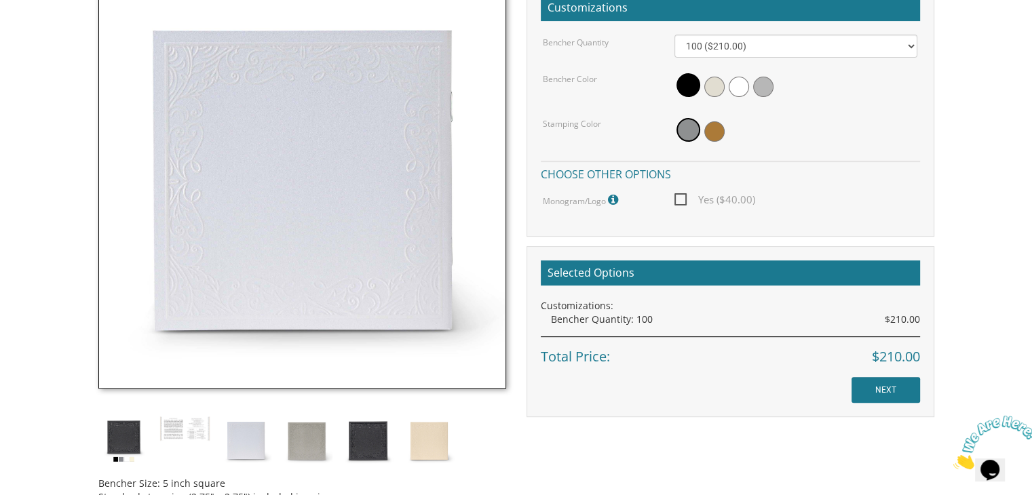
scroll to position [425, 0]
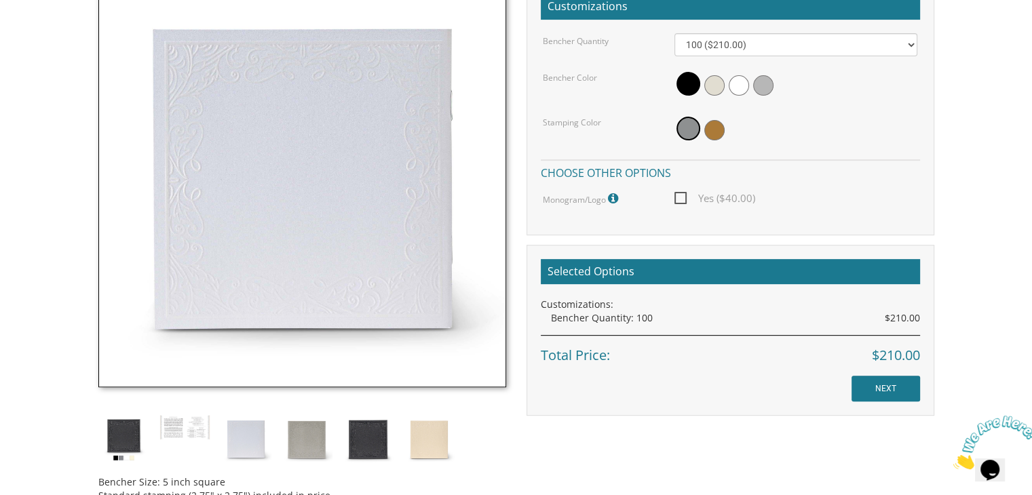
click at [611, 196] on icon at bounding box center [615, 199] width 14 height 12
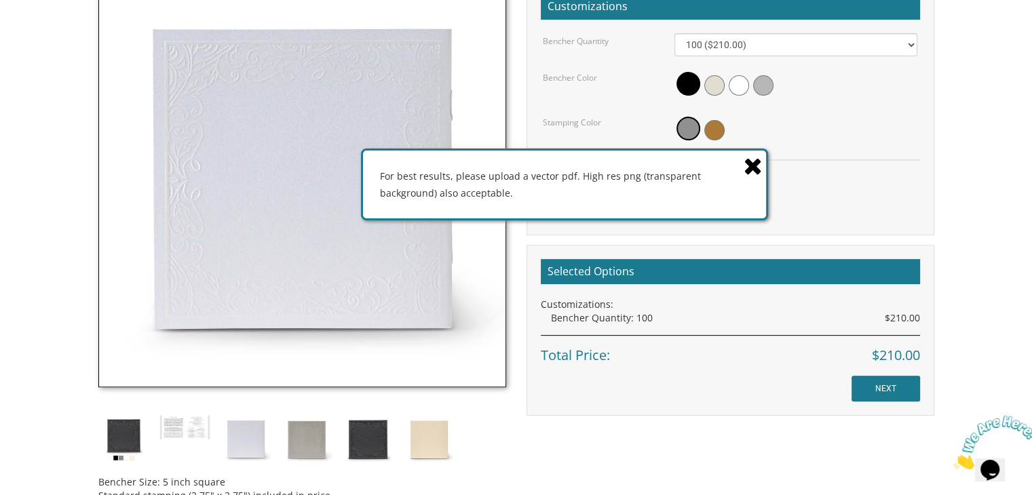
click at [758, 168] on icon at bounding box center [752, 166] width 19 height 24
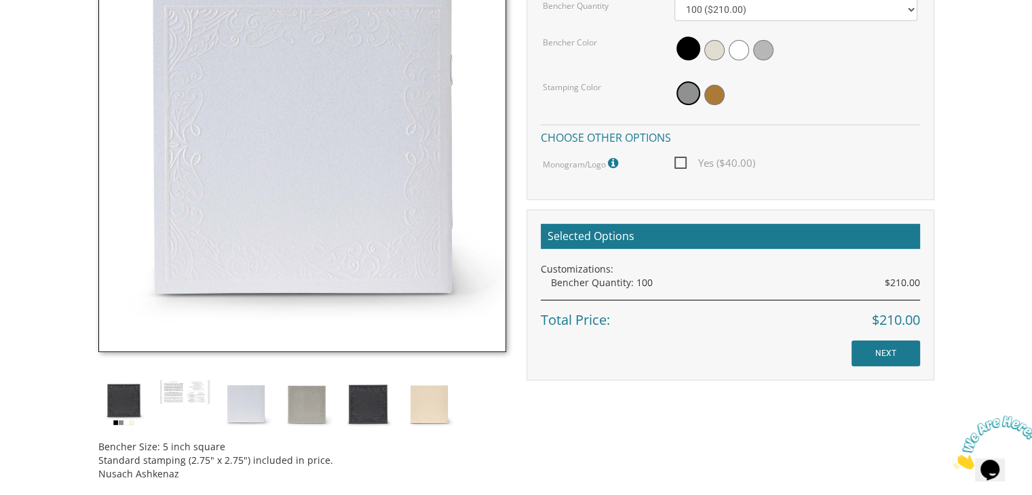
scroll to position [0, 0]
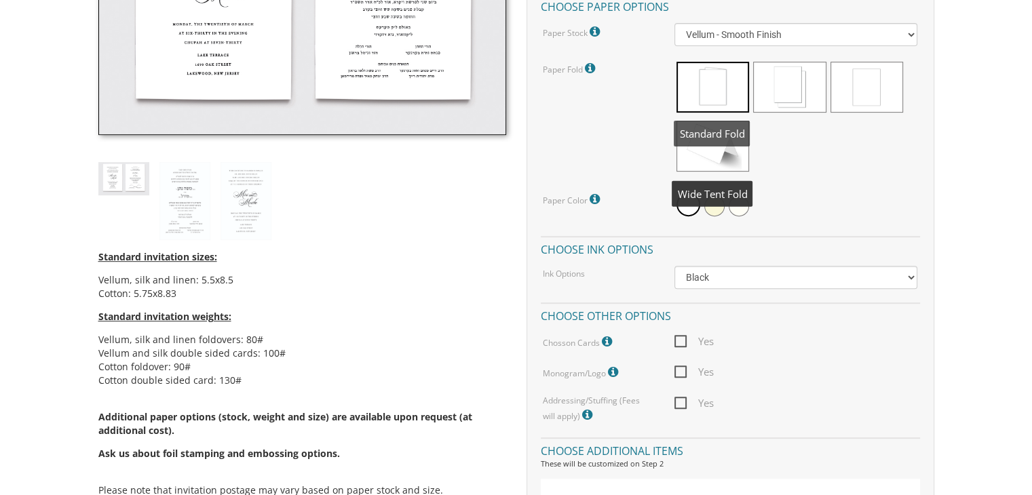
scroll to position [495, 0]
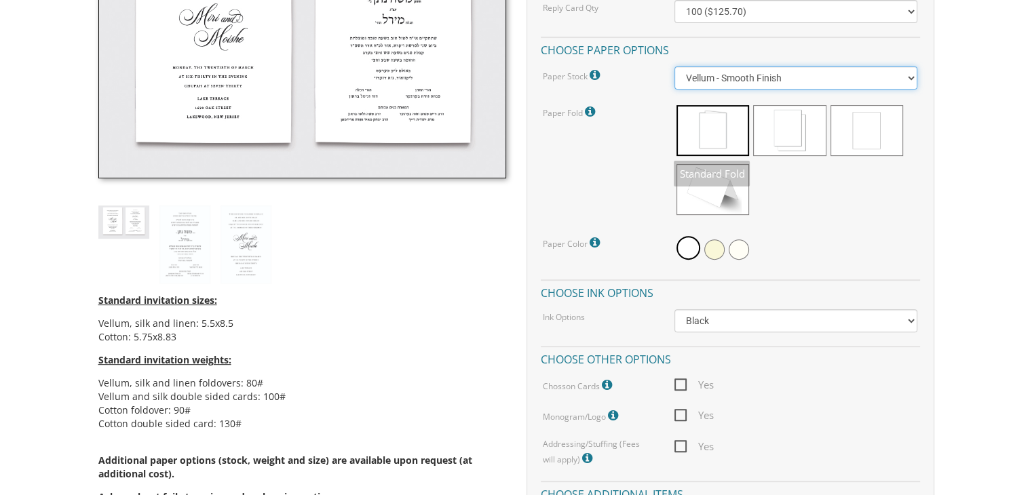
click at [758, 74] on select "Vellum - Smooth Finish Linen - Subtle Embossed Crosshatch Texture Silk - Soft, …" at bounding box center [795, 77] width 243 height 23
click at [890, 78] on select "Vellum - Smooth Finish Linen - Subtle Embossed Crosshatch Texture Silk - Soft, …" at bounding box center [795, 77] width 243 height 23
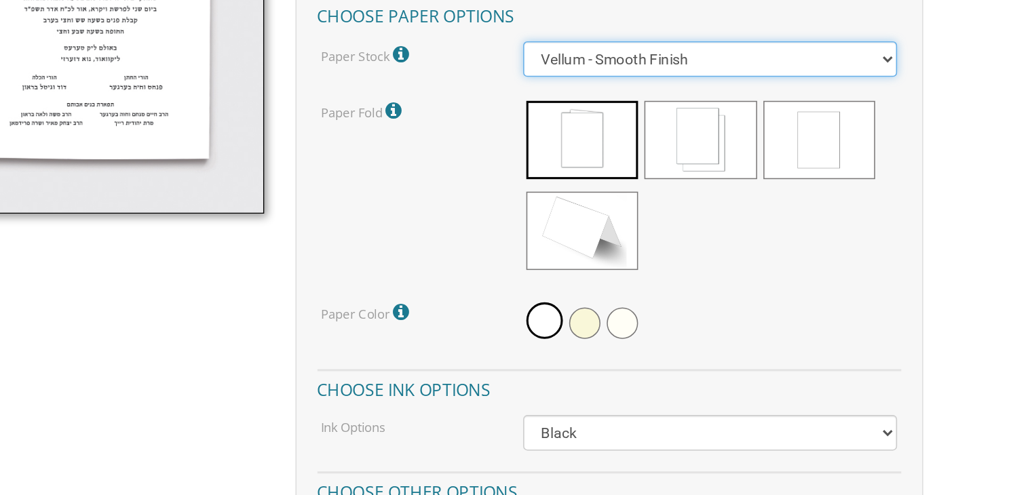
click at [904, 77] on select "Vellum - Smooth Finish Linen - Subtle Embossed Crosshatch Texture Silk - Soft, …" at bounding box center [795, 77] width 243 height 23
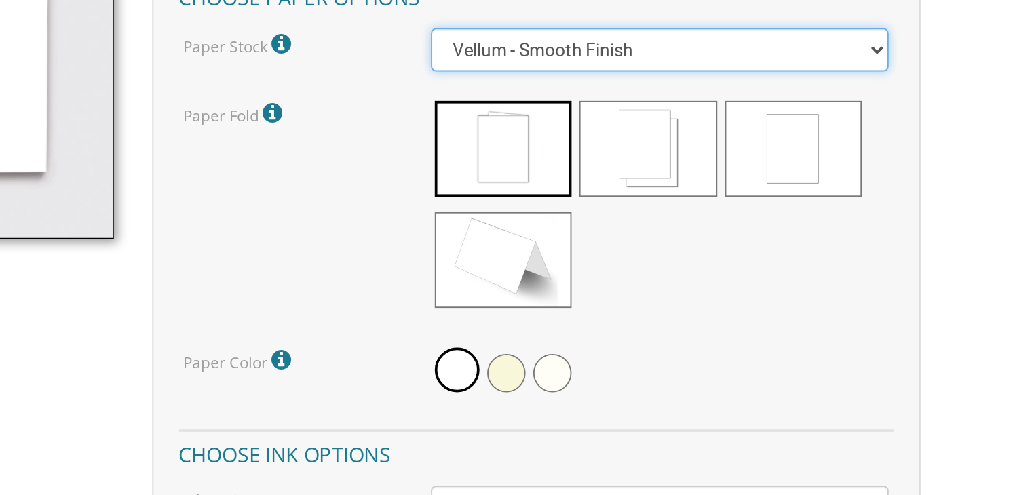
click at [906, 81] on select "Vellum - Smooth Finish Linen - Subtle Embossed Crosshatch Texture Silk - Soft, …" at bounding box center [795, 77] width 243 height 23
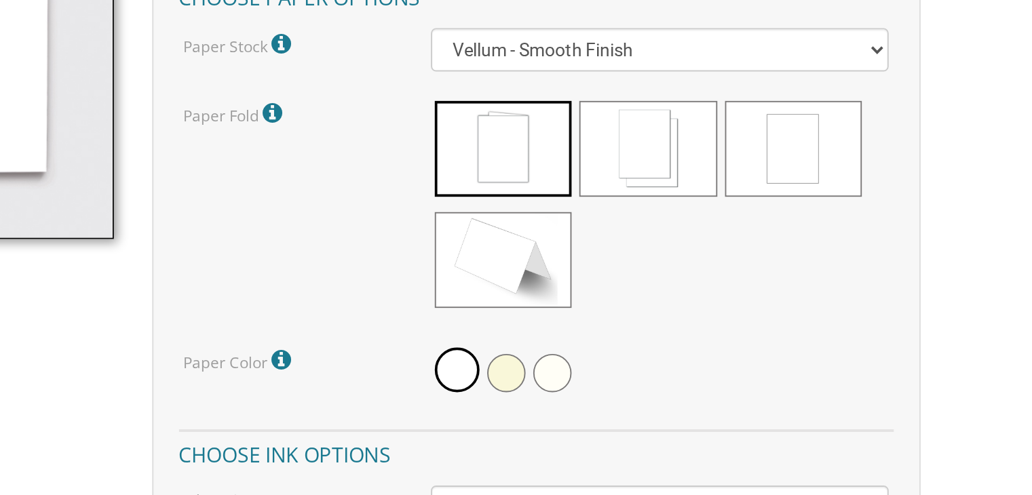
click at [972, 164] on body "My Cart {{shoppingcart.totalQuantityDisplay}} Total: {{shoppingcart.subtotal}} …" at bounding box center [516, 456] width 1032 height 1903
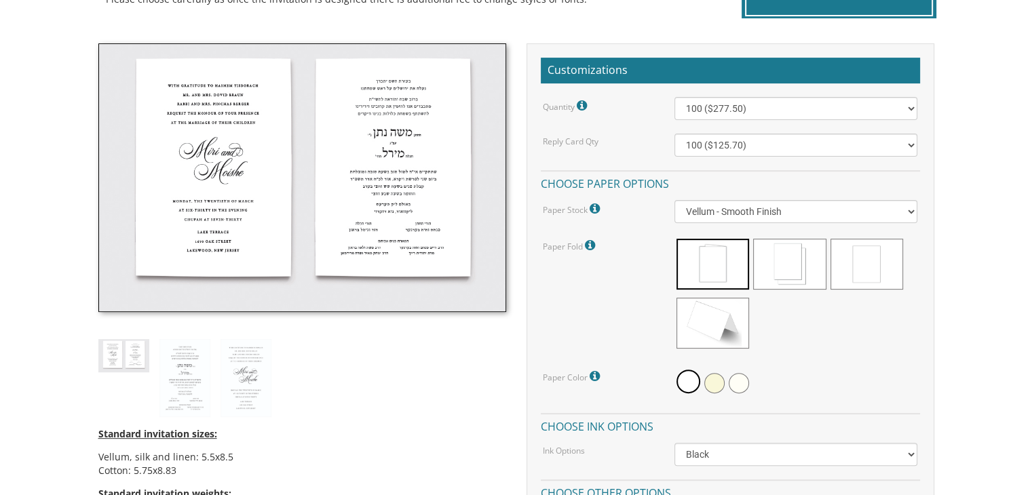
scroll to position [410, 0]
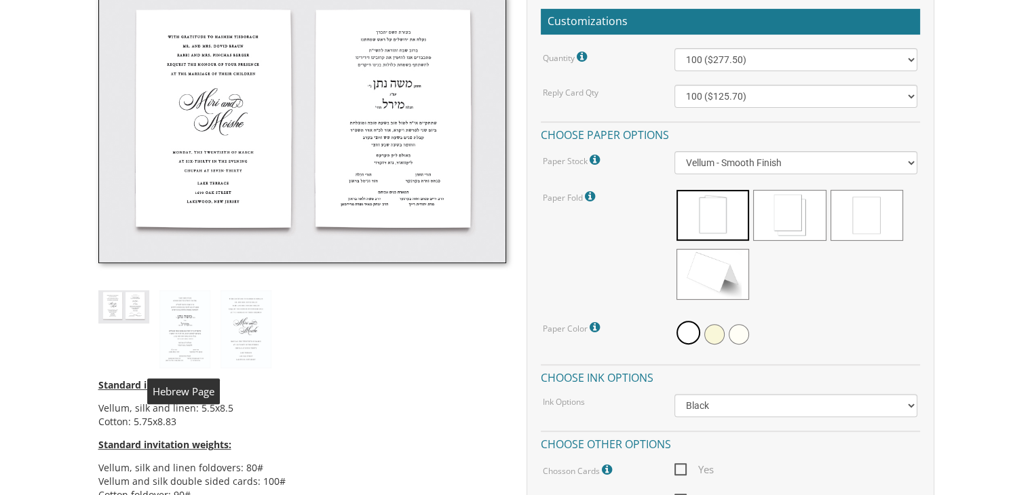
click at [185, 348] on img at bounding box center [184, 329] width 51 height 79
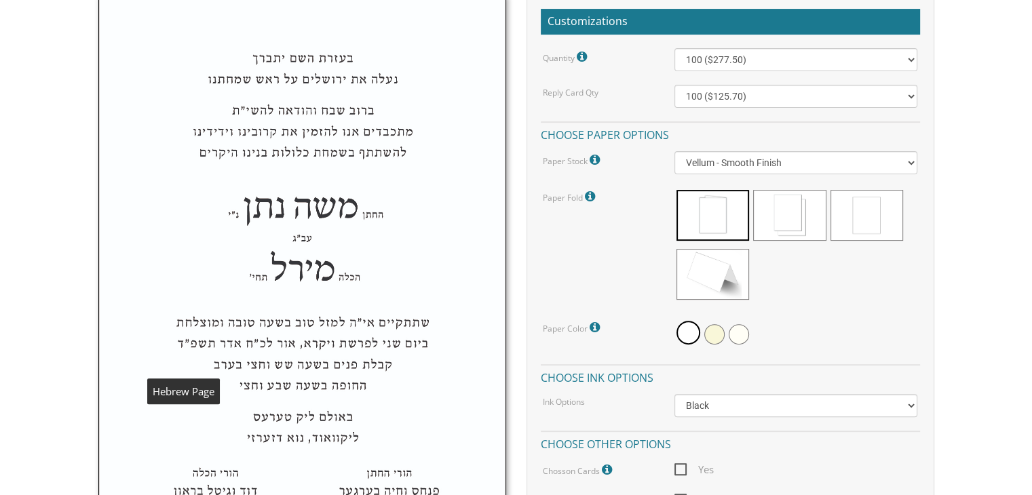
click at [261, 346] on img at bounding box center [302, 310] width 408 height 630
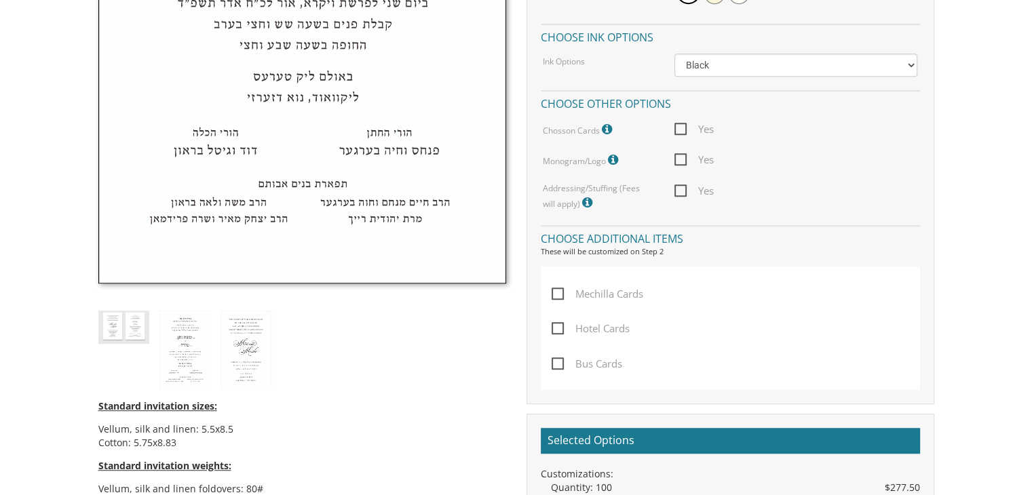
scroll to position [757, 0]
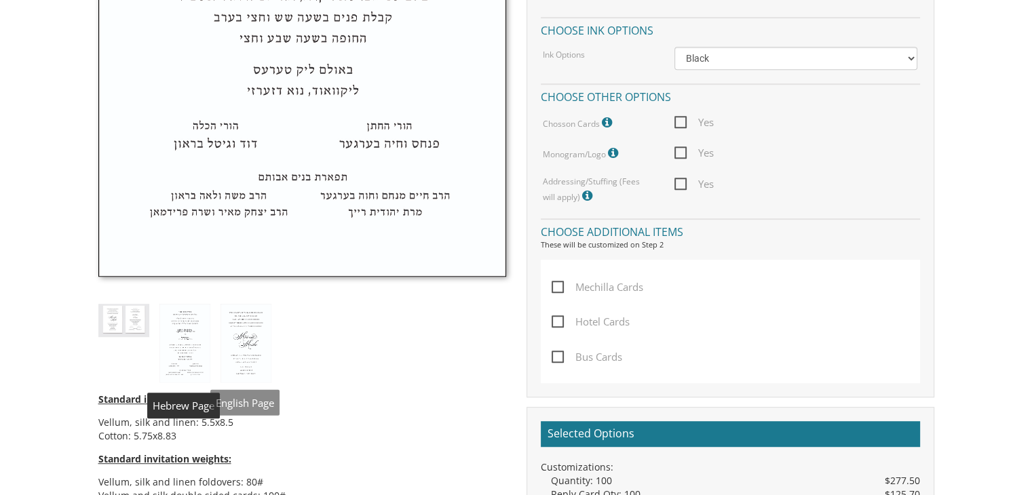
click at [138, 332] on img at bounding box center [123, 320] width 51 height 33
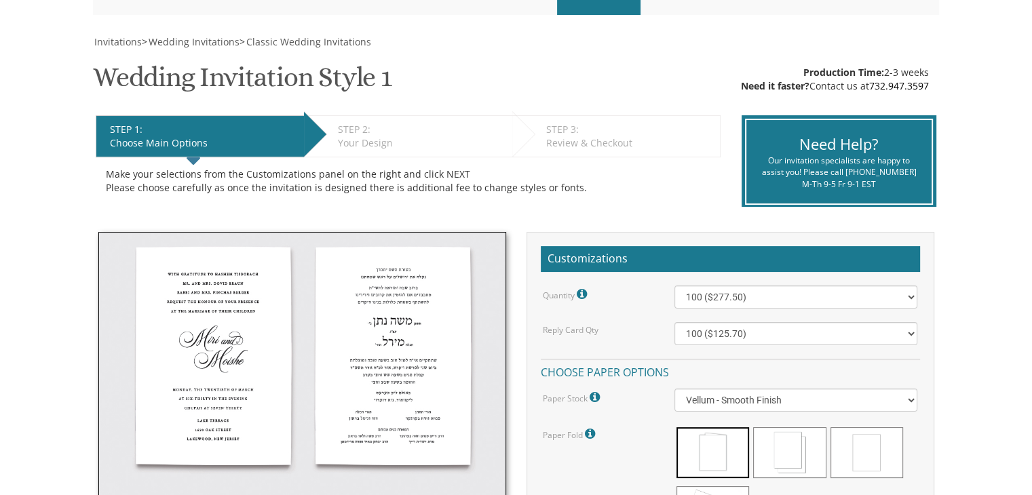
scroll to position [0, 0]
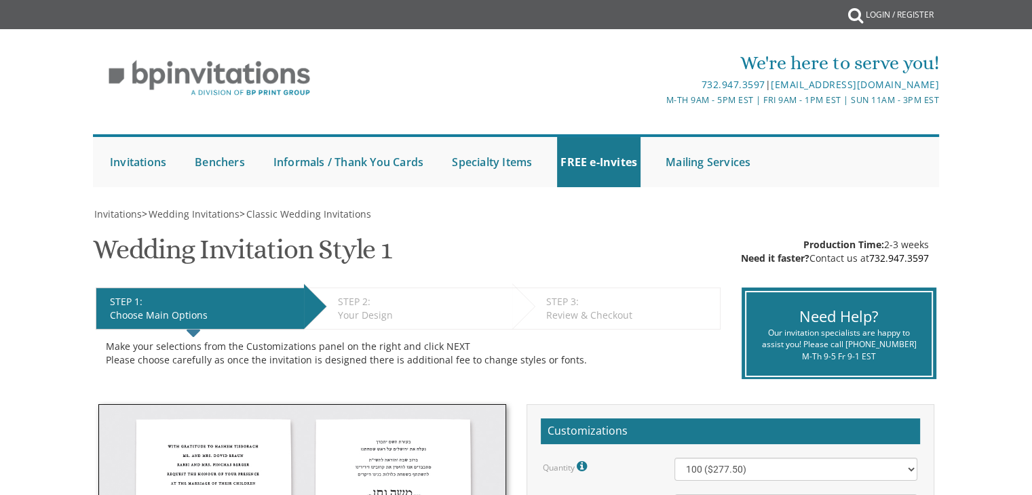
drag, startPoint x: 157, startPoint y: 207, endPoint x: 592, endPoint y: 77, distance: 453.9
click at [0, 0] on link "Weddings" at bounding box center [0, 0] width 0 height 0
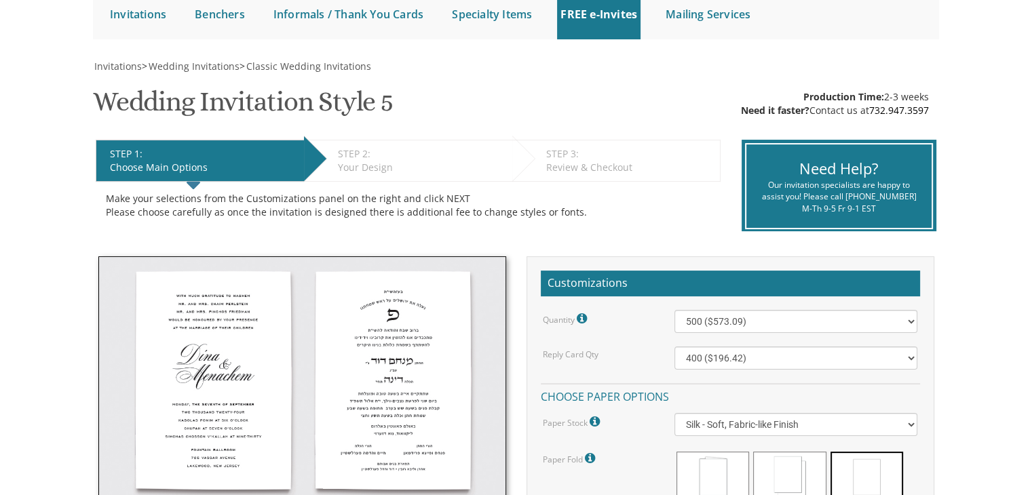
scroll to position [147, 0]
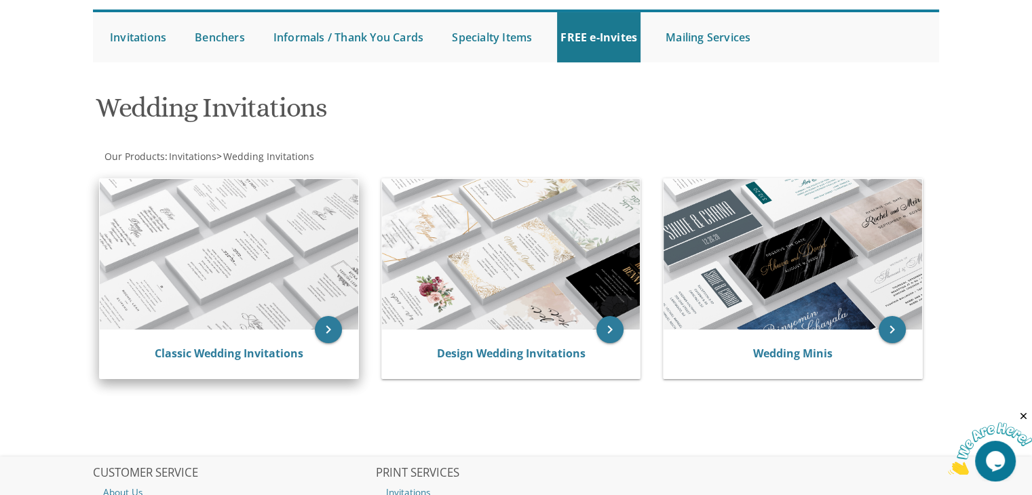
scroll to position [130, 0]
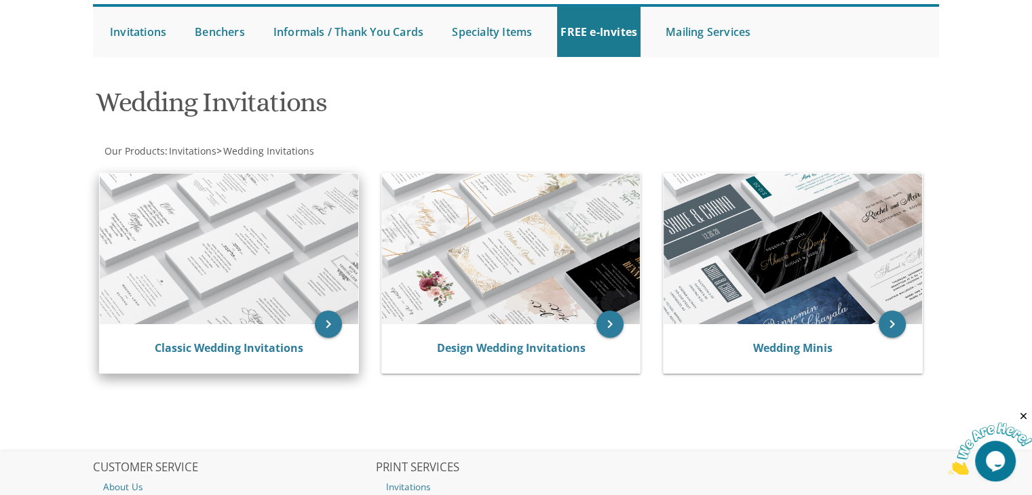
click at [212, 216] on img at bounding box center [229, 249] width 258 height 151
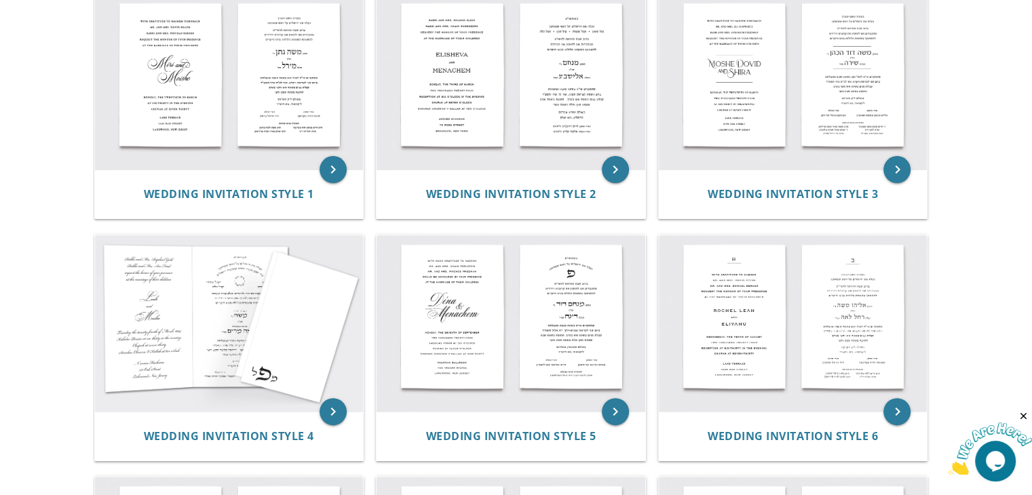
scroll to position [320, 0]
